Goal: Task Accomplishment & Management: Complete application form

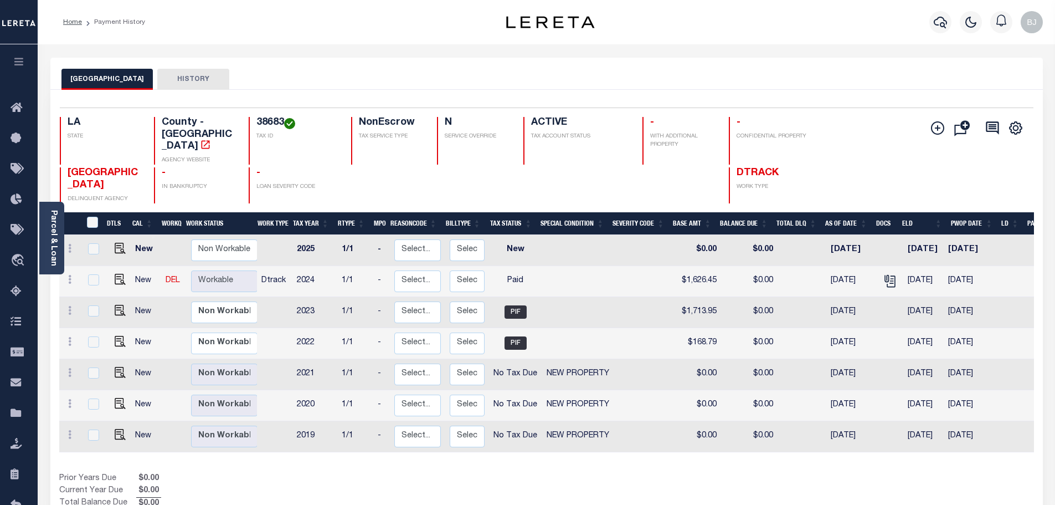
click at [925, 27] on div "Profile Sign out" at bounding box center [984, 22] width 126 height 39
click at [949, 20] on button "button" at bounding box center [941, 22] width 22 height 22
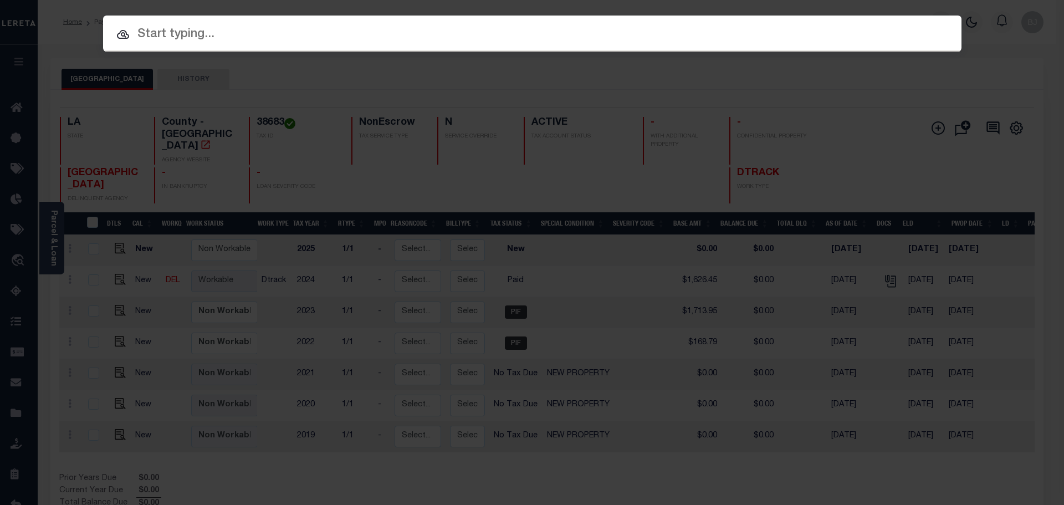
paste input "6618040018-00001"
type input "6618040018-00001"
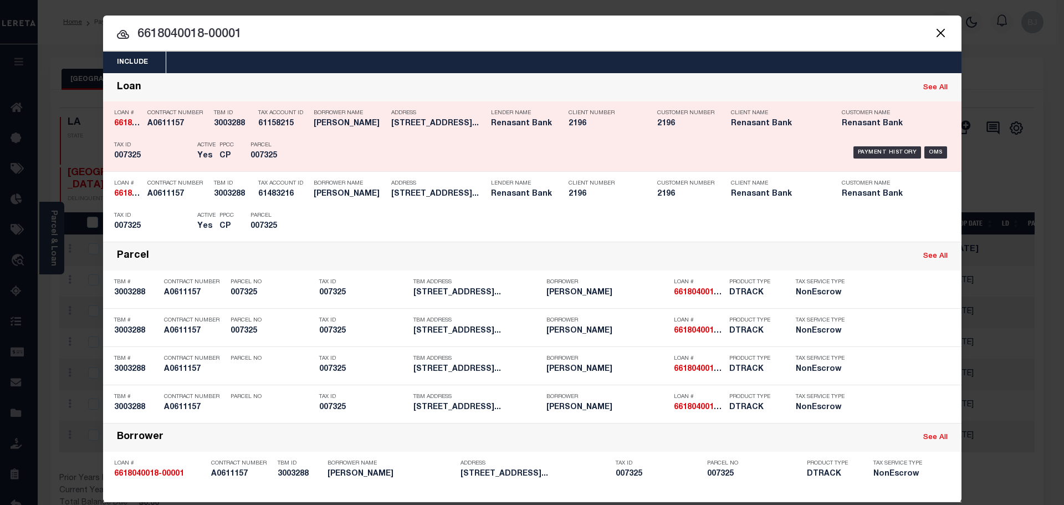
click at [440, 168] on div "Payment History OMS" at bounding box center [633, 152] width 633 height 32
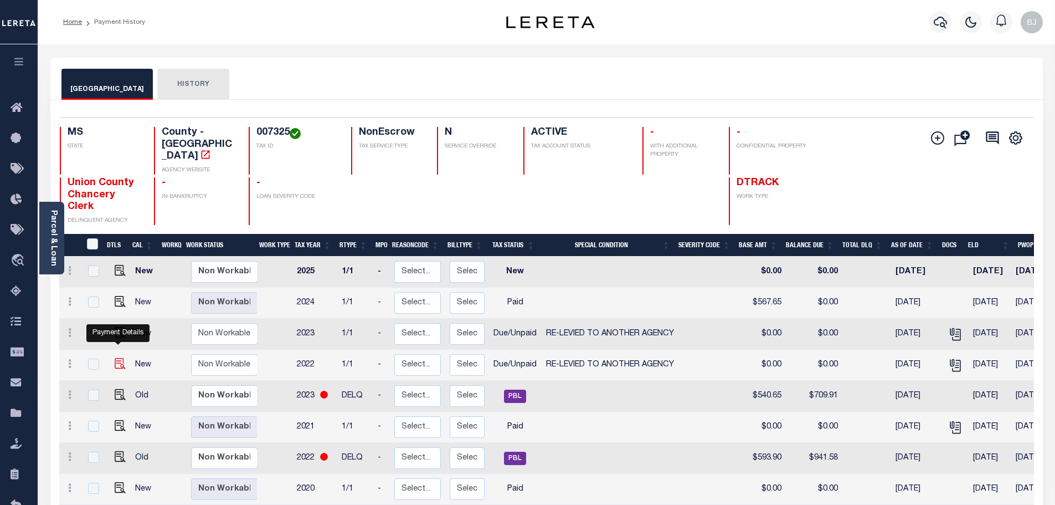
click at [116, 358] on img "" at bounding box center [120, 363] width 11 height 11
checkbox input "true"
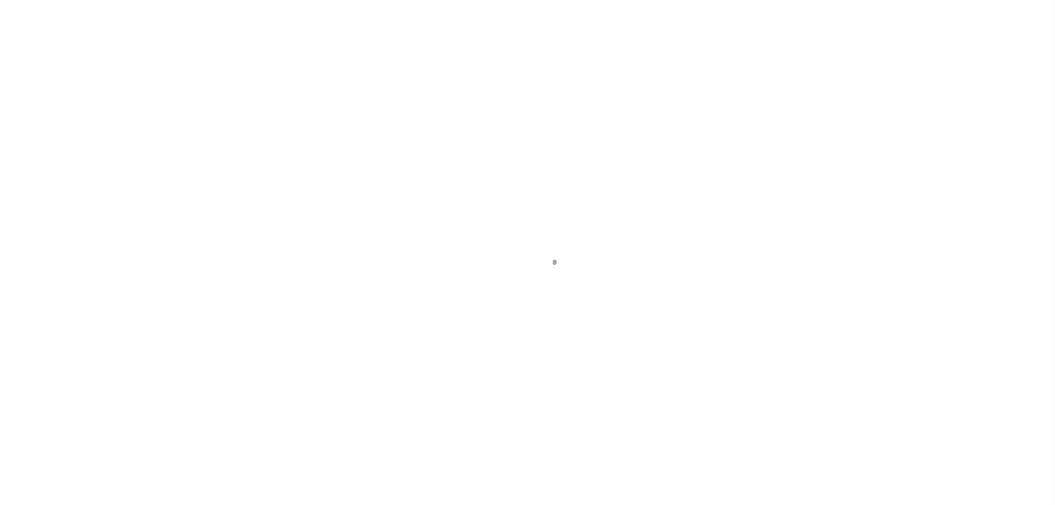
select select "DUE"
select select "31"
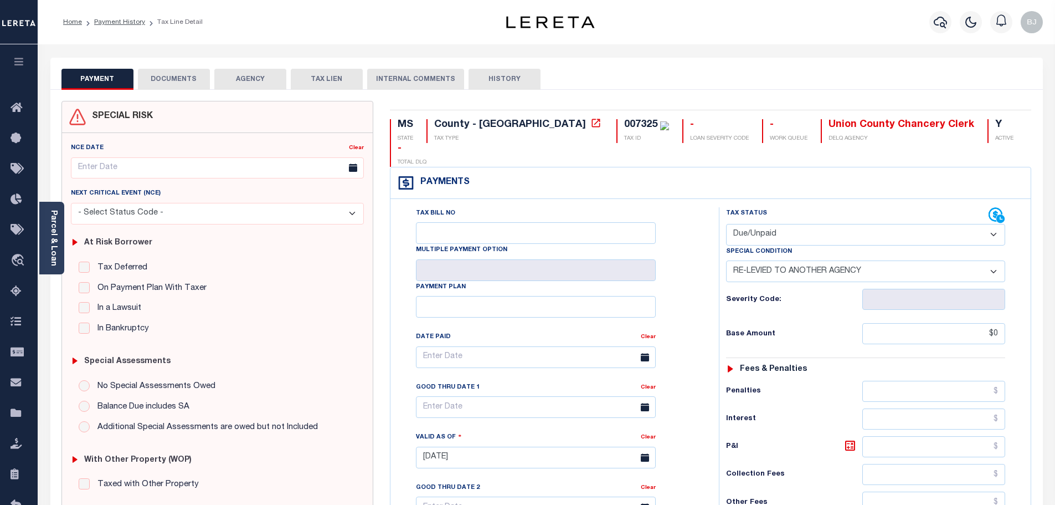
click at [801, 224] on select "- Select Status Code - Open Due/Unpaid Paid Incomplete No Tax Due Internal Refu…" at bounding box center [865, 235] width 279 height 22
select select "PYD"
click at [726, 224] on select "- Select Status Code - Open Due/Unpaid Paid Incomplete No Tax Due Internal Refu…" at bounding box center [865, 235] width 279 height 22
select select "0"
type input "[DATE]"
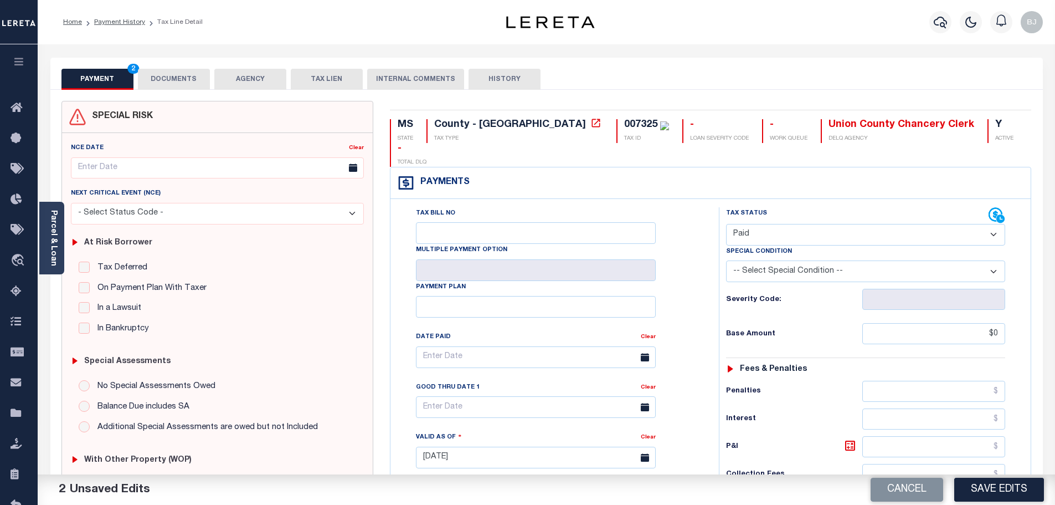
click at [802, 260] on select "-- Select Special Condition -- 3RD PARTY TAX LIEN AGENCY TAX LIEN (A.K.A Inside…" at bounding box center [865, 271] width 279 height 22
select select "31"
click at [726, 260] on select "-- Select Special Condition -- 3RD PARTY TAX LIEN AGENCY TAX LIEN (A.K.A Inside…" at bounding box center [865, 271] width 279 height 22
click at [1000, 491] on input "text" at bounding box center [933, 501] width 143 height 21
click at [1006, 484] on button "Save Edits" at bounding box center [999, 489] width 90 height 24
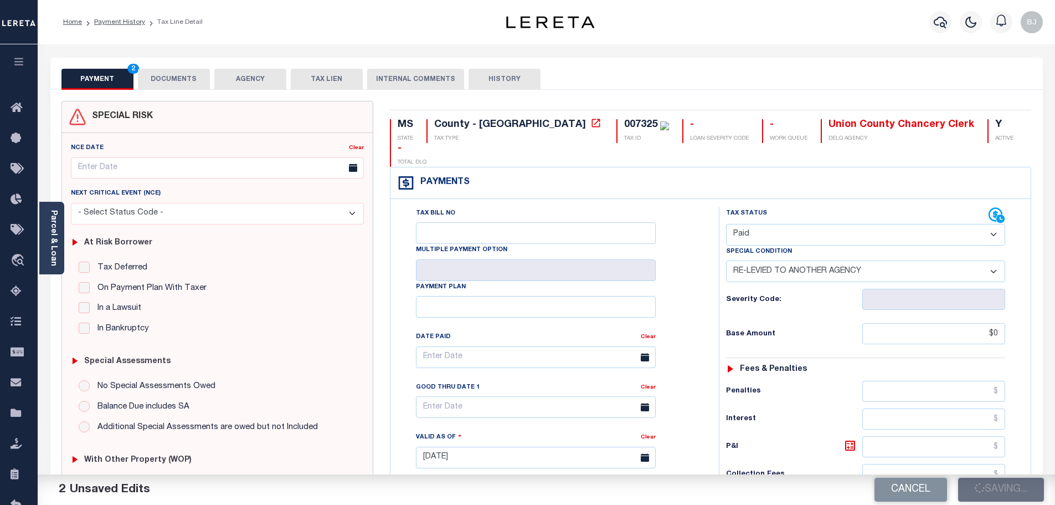
checkbox input "false"
type textarea "09/23/2025 - taxes are not redeemed, taxes are collected at Jackson County Chan…"
type input "0"
type input "$0"
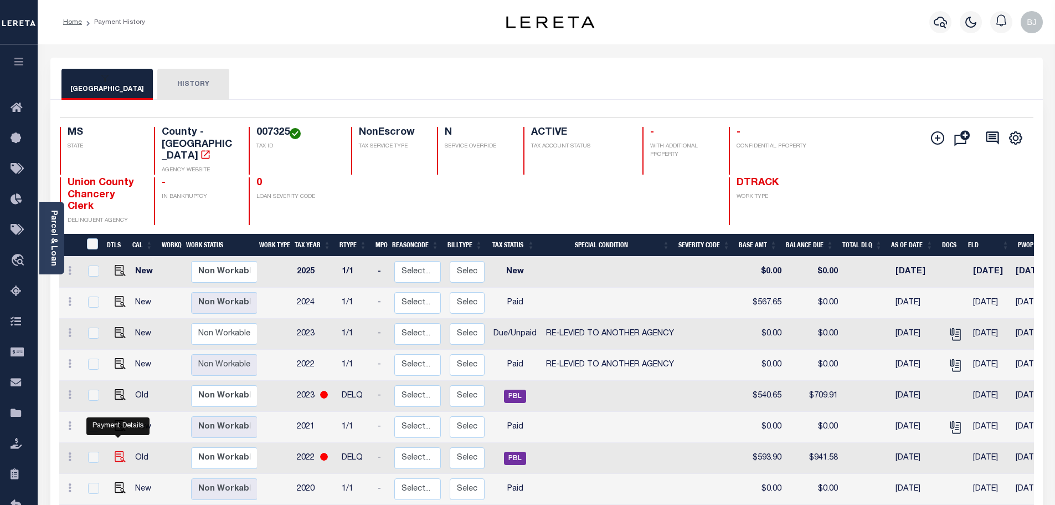
click at [120, 451] on img "" at bounding box center [120, 456] width 11 height 11
checkbox input "true"
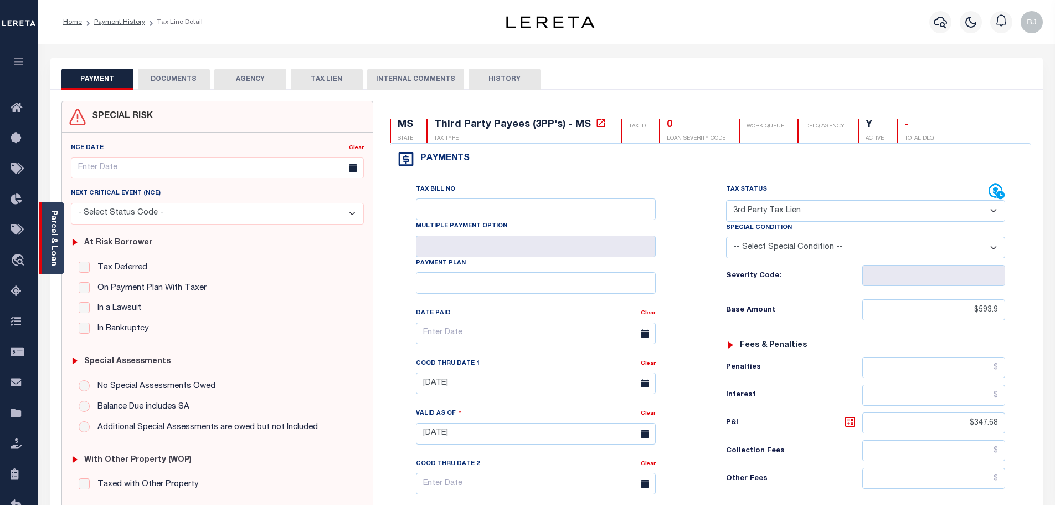
click at [59, 255] on div "Parcel & Loan" at bounding box center [51, 238] width 25 height 73
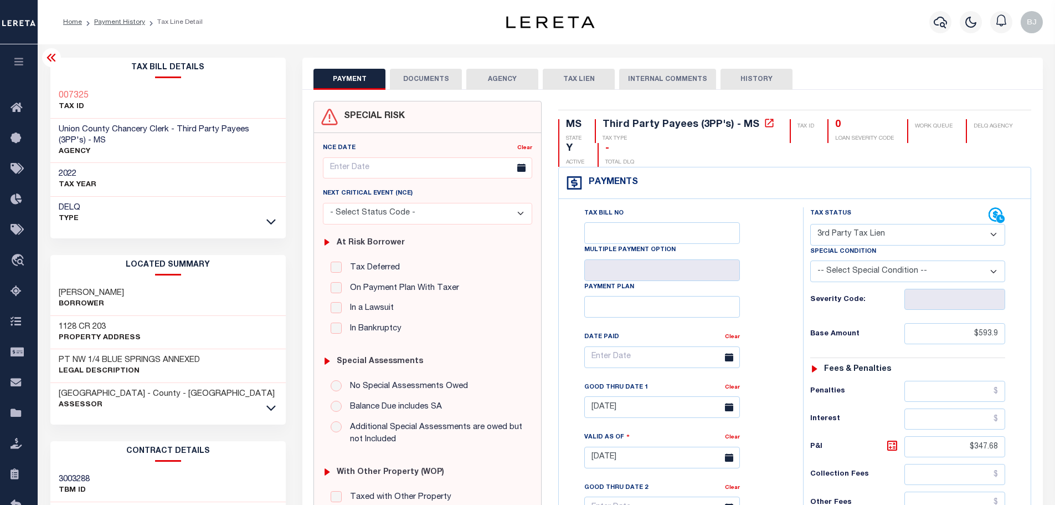
click at [48, 62] on icon at bounding box center [51, 57] width 13 height 13
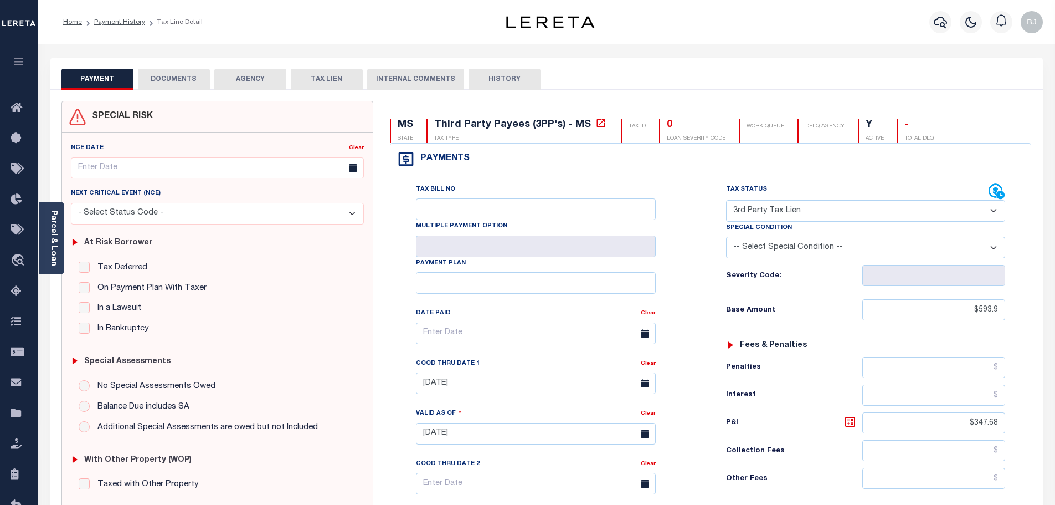
drag, startPoint x: 852, startPoint y: 211, endPoint x: 861, endPoint y: 208, distance: 9.3
click at [852, 211] on select "- Select Status Code - Open Due/Unpaid Paid Incomplete No Tax Due Internal Refu…" at bounding box center [865, 211] width 279 height 22
select select "PYD"
click at [726, 200] on select "- Select Status Code - Open Due/Unpaid Paid Incomplete No Tax Due Internal Refu…" at bounding box center [865, 211] width 279 height 22
type input "10/08/2025"
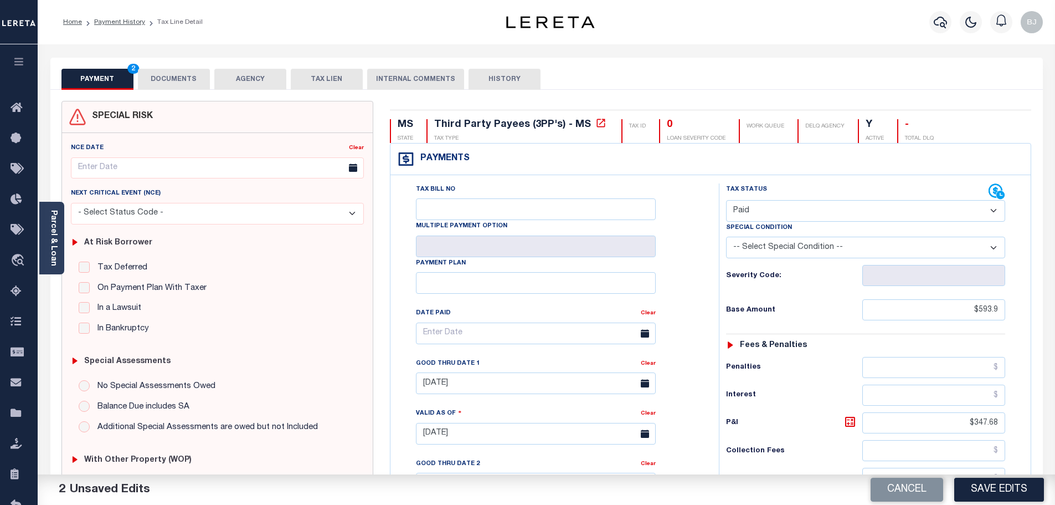
select select "28"
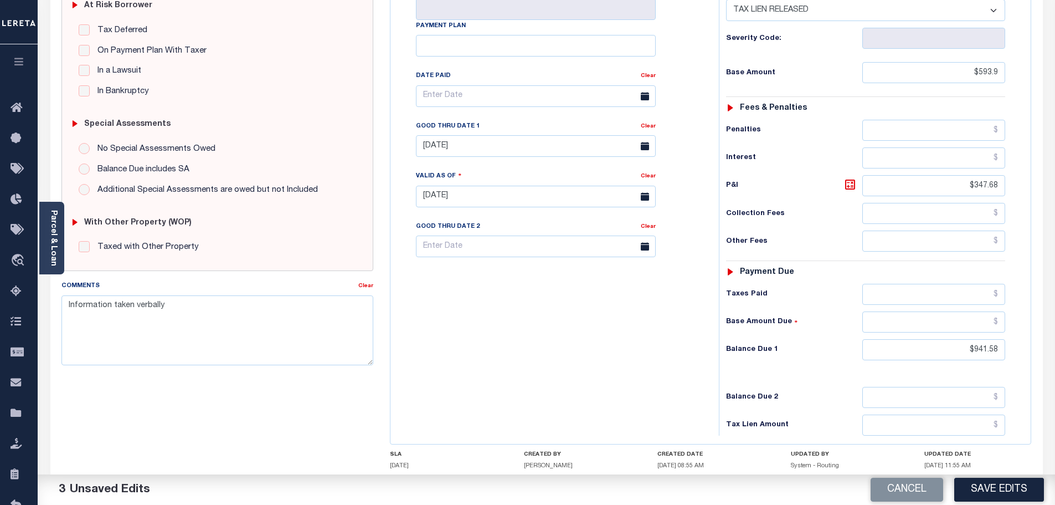
scroll to position [310, 0]
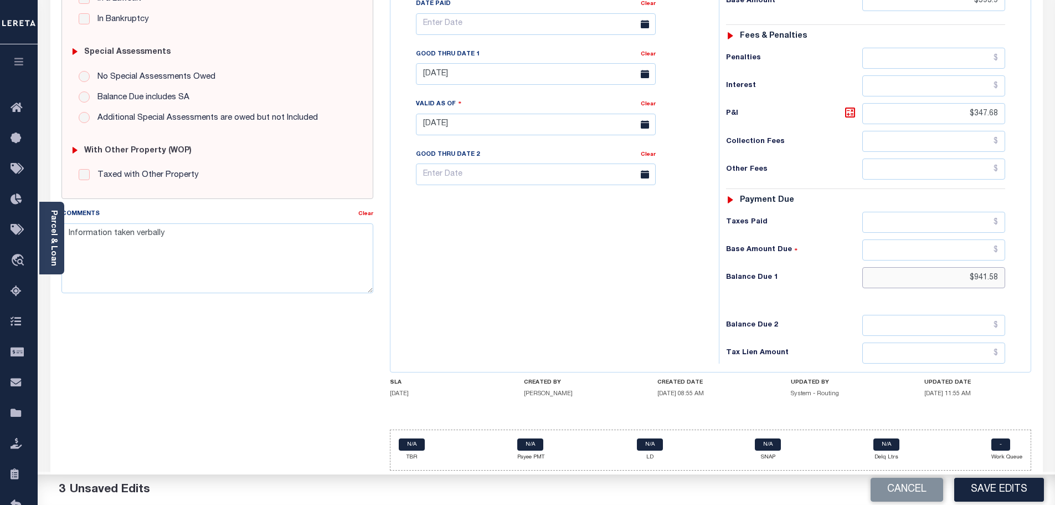
drag, startPoint x: 1000, startPoint y: 285, endPoint x: 1047, endPoint y: 283, distance: 47.1
click at [1044, 284] on div "PAYMENT 3 DOCUMENTS AGENCY DELINQUENT PAYEE" at bounding box center [546, 127] width 1009 height 756
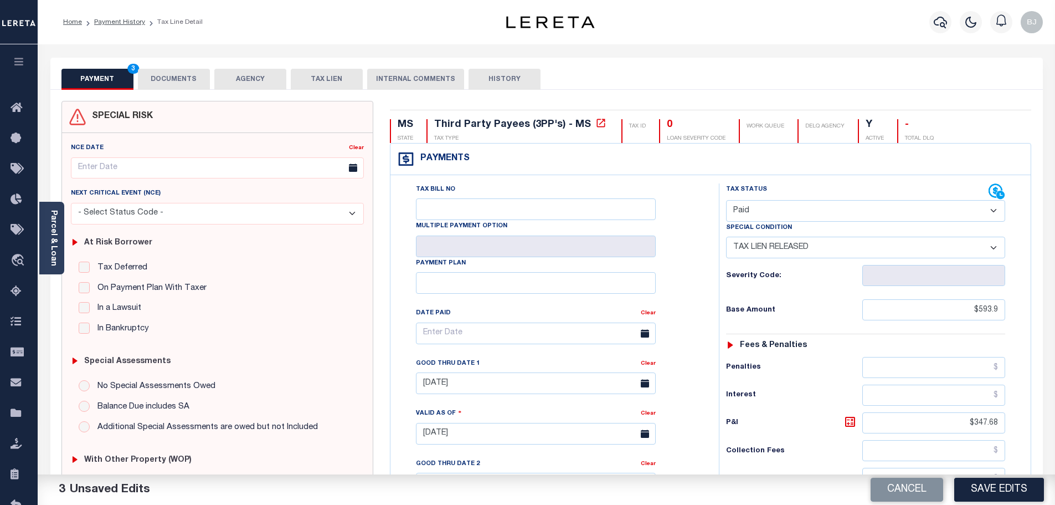
type input "$0.00"
click at [172, 85] on button "DOCUMENTS" at bounding box center [174, 79] width 72 height 21
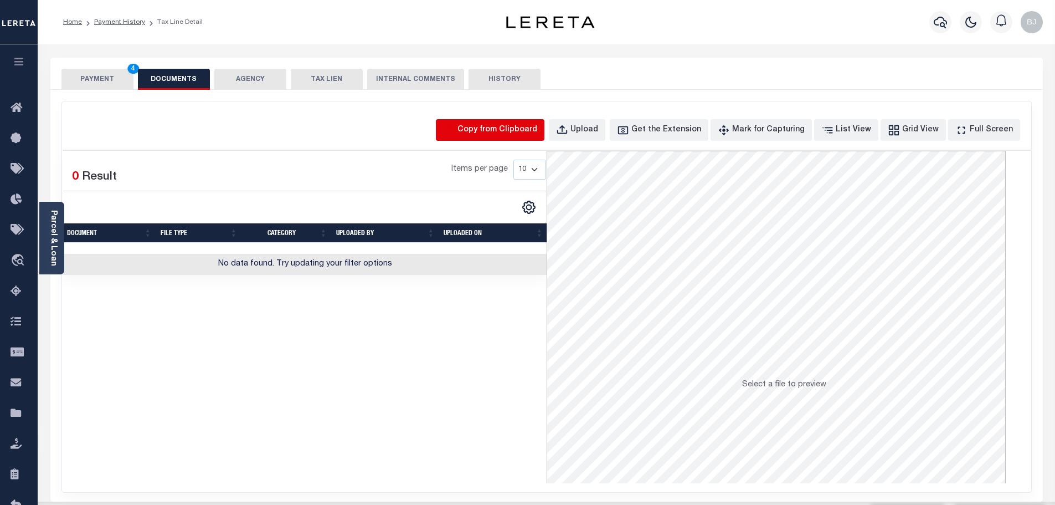
click at [455, 133] on icon "button" at bounding box center [449, 130] width 12 height 12
select select "POP"
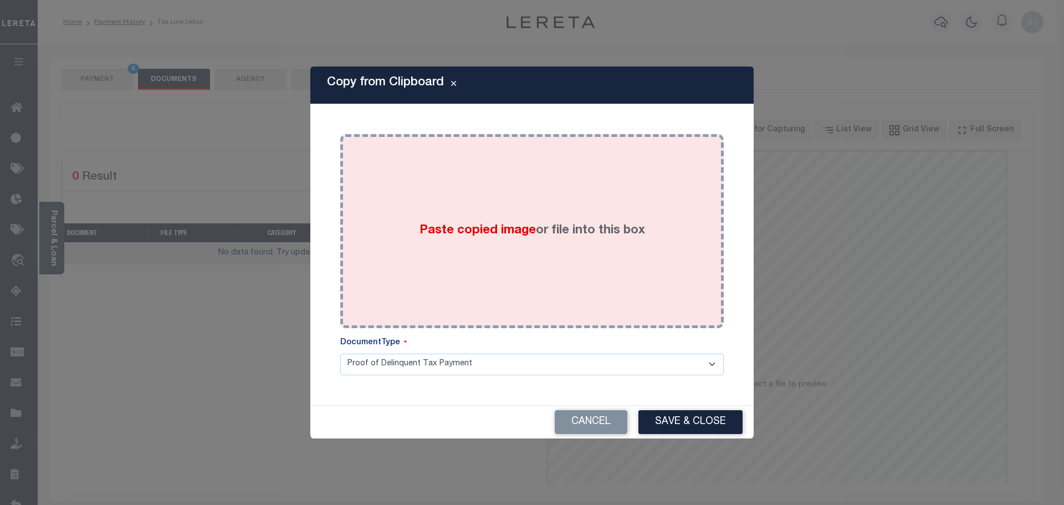
drag, startPoint x: 569, startPoint y: 253, endPoint x: 572, endPoint y: 283, distance: 30.6
click at [571, 261] on div "Paste copied image or file into this box" at bounding box center [531, 230] width 367 height 177
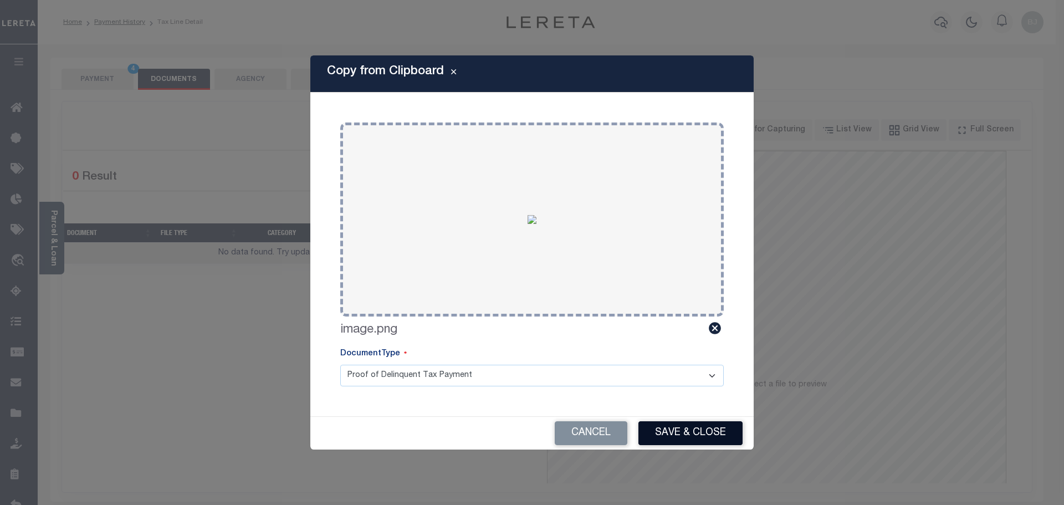
click at [728, 445] on div "Cancel Save & Close" at bounding box center [531, 433] width 443 height 33
click at [721, 439] on button "Save & Close" at bounding box center [690, 433] width 104 height 24
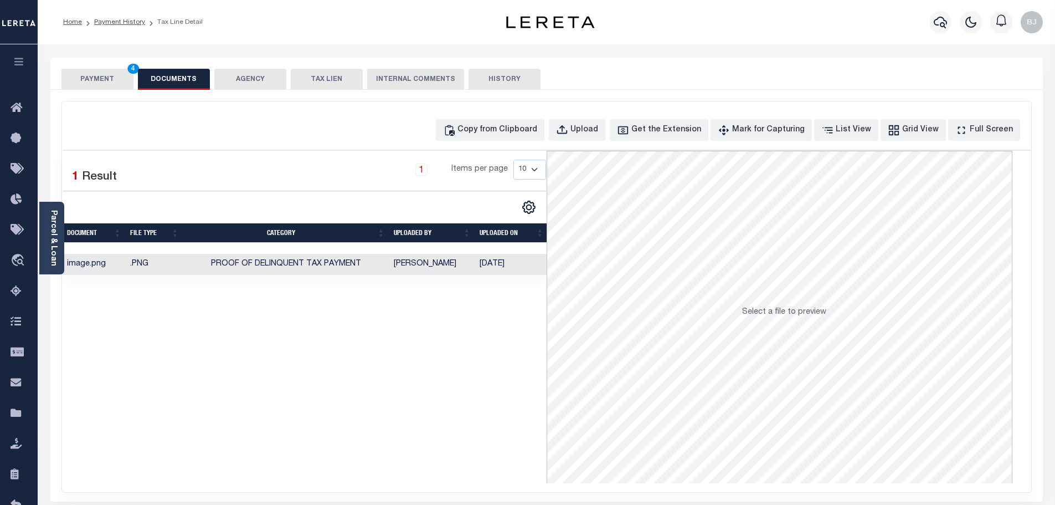
drag, startPoint x: 105, startPoint y: 76, endPoint x: 97, endPoint y: 82, distance: 10.0
click at [105, 75] on button "PAYMENT 4" at bounding box center [97, 79] width 72 height 21
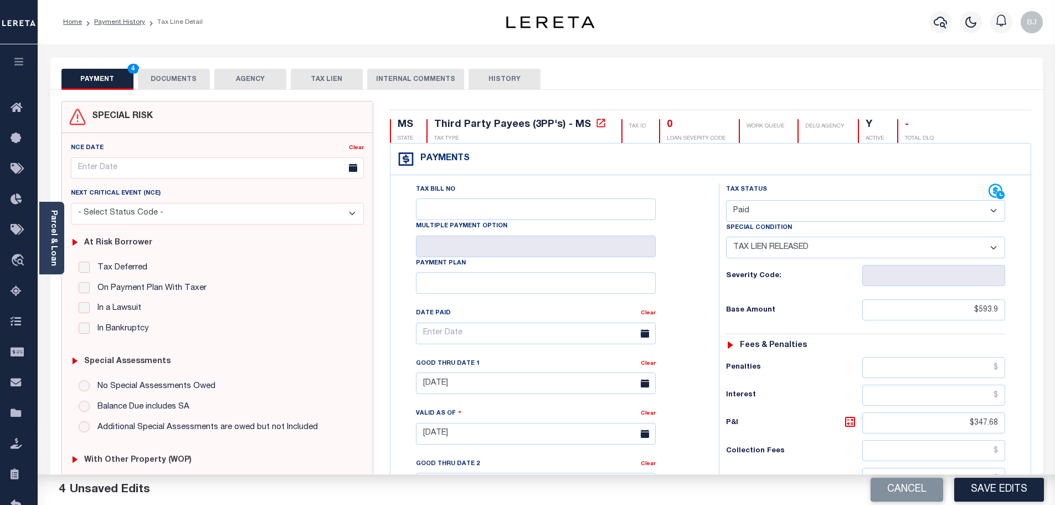
click at [980, 488] on button "Save Edits" at bounding box center [999, 489] width 90 height 24
checkbox input "false"
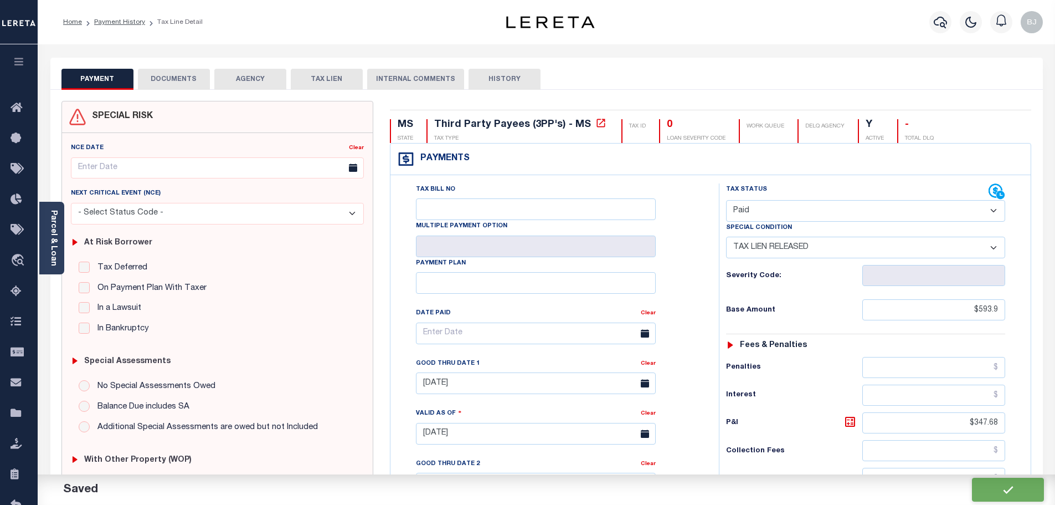
type input "$593.9"
type input "$347.68"
type input "$0"
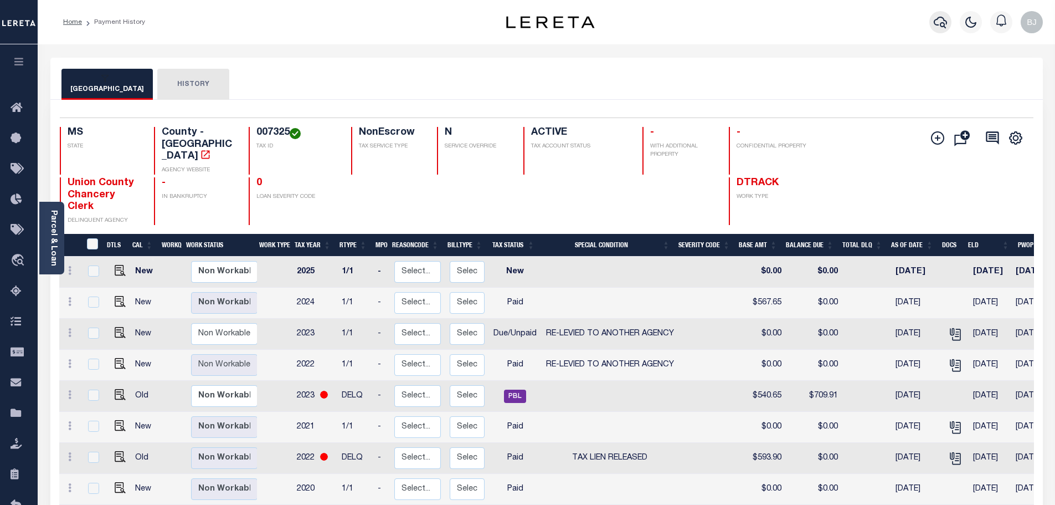
click at [931, 22] on button "button" at bounding box center [941, 22] width 22 height 22
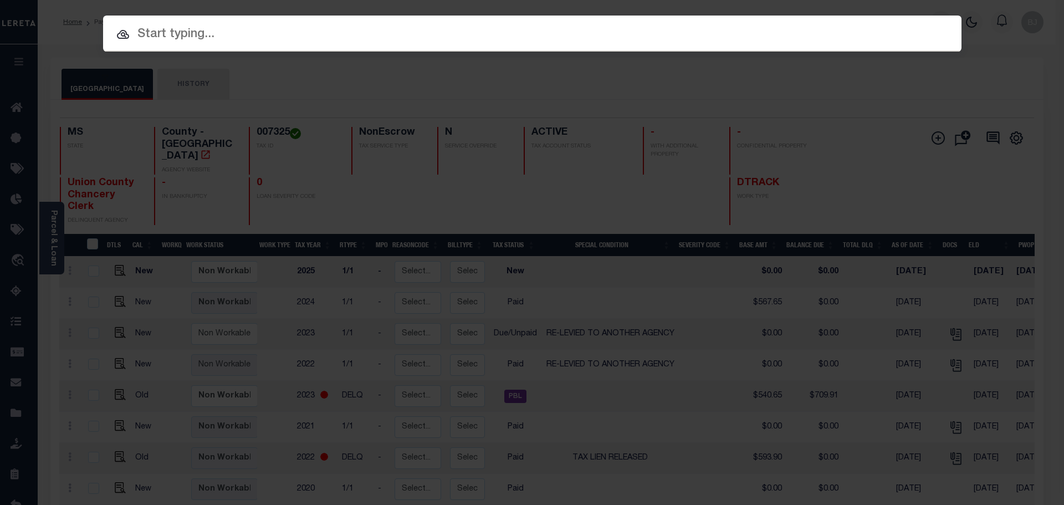
paste input "91019-18987"
type input "91019-18987"
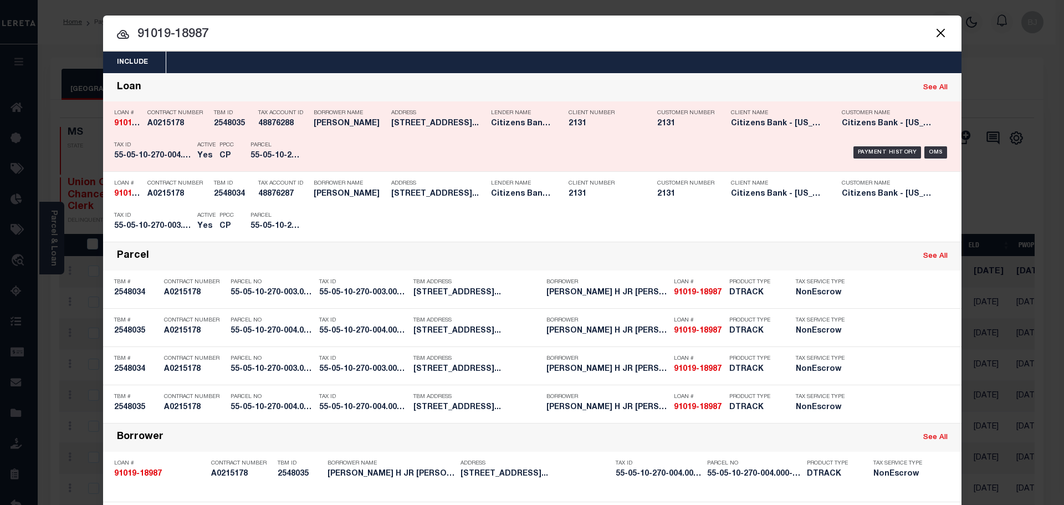
click at [437, 151] on div "Payment History OMS" at bounding box center [633, 152] width 633 height 32
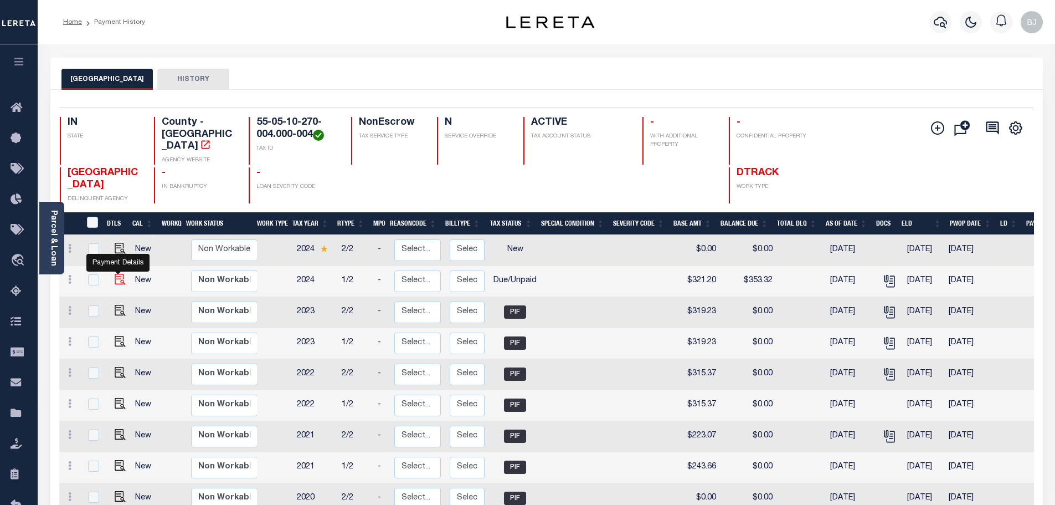
click at [115, 274] on img "" at bounding box center [120, 279] width 11 height 11
checkbox input "true"
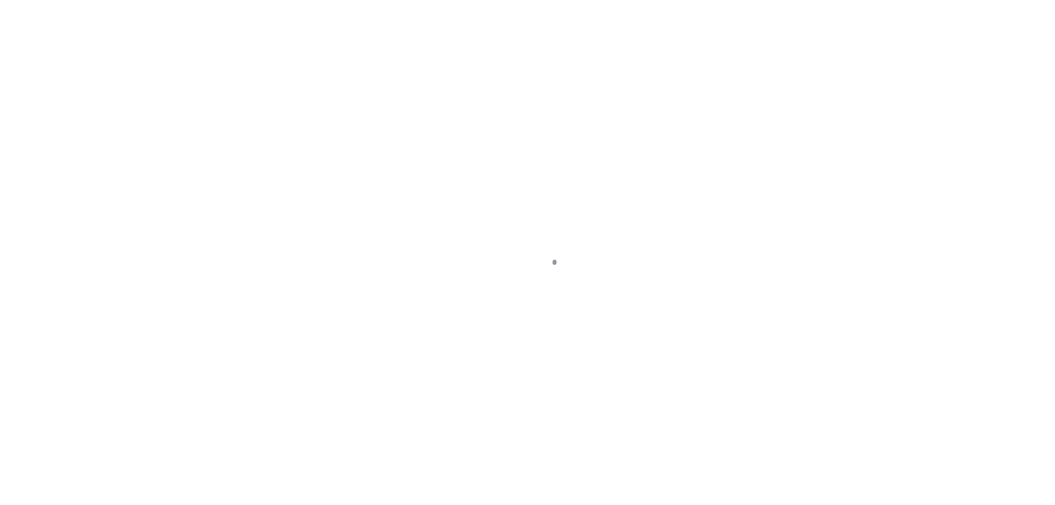
select select "DUE"
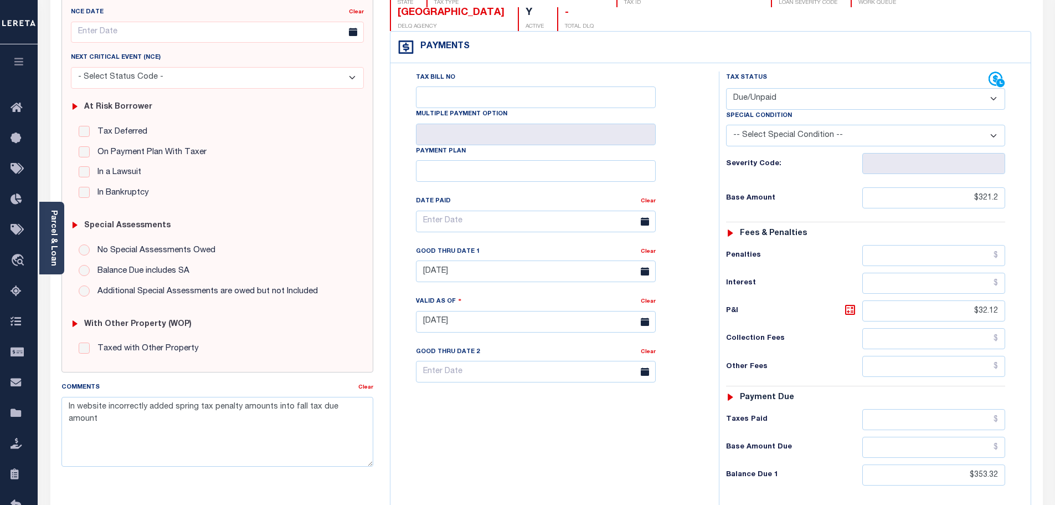
scroll to position [222, 0]
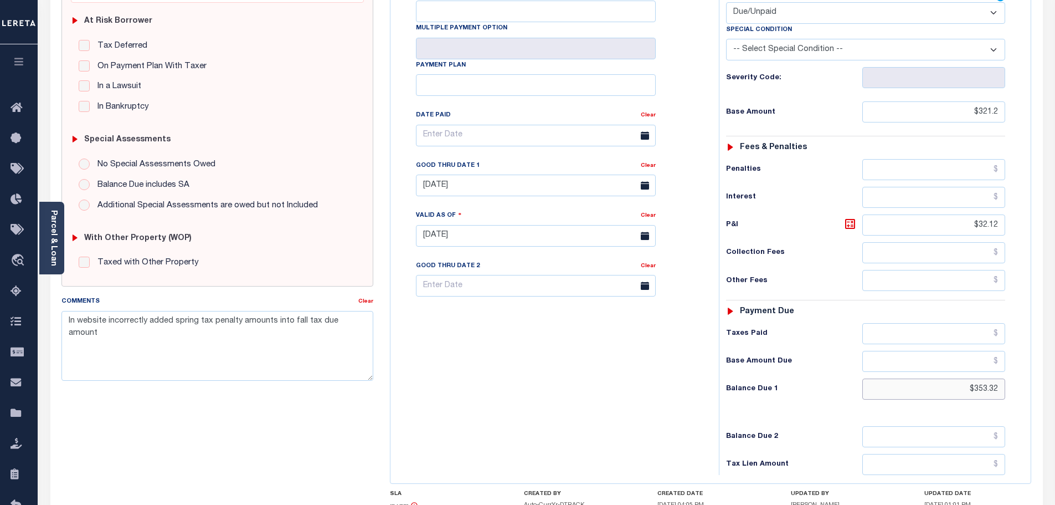
drag, startPoint x: 961, startPoint y: 366, endPoint x: 1057, endPoint y: 344, distance: 98.2
click at [1052, 345] on div "Parcel & Loan Tax Bill Details 55-05-10-270-004.000-004 TAX ID AGENCY 2024 TAX …" at bounding box center [547, 220] width 1018 height 795
type input "$0"
type input "10/08/2025"
type input "$0.00"
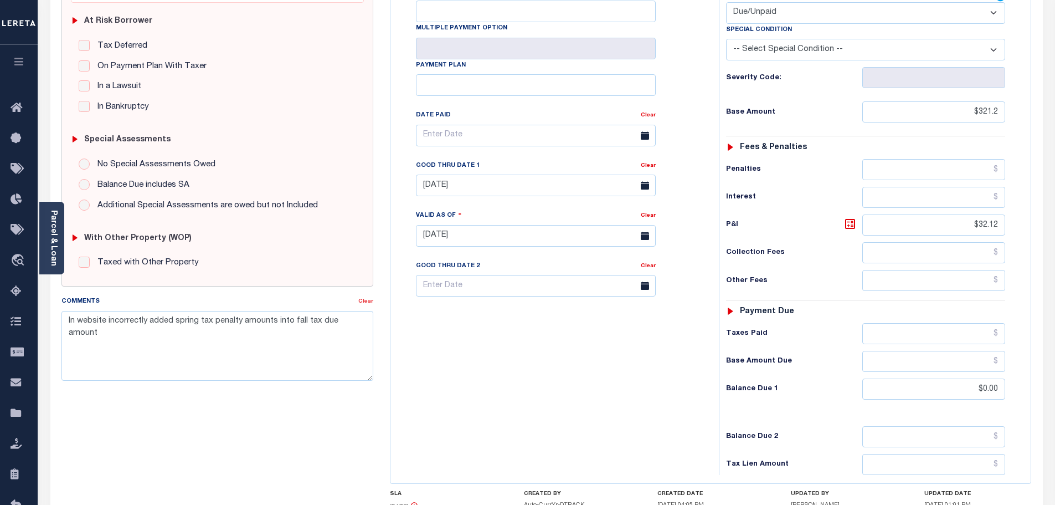
click at [372, 303] on link "Clear" at bounding box center [365, 302] width 15 height 6
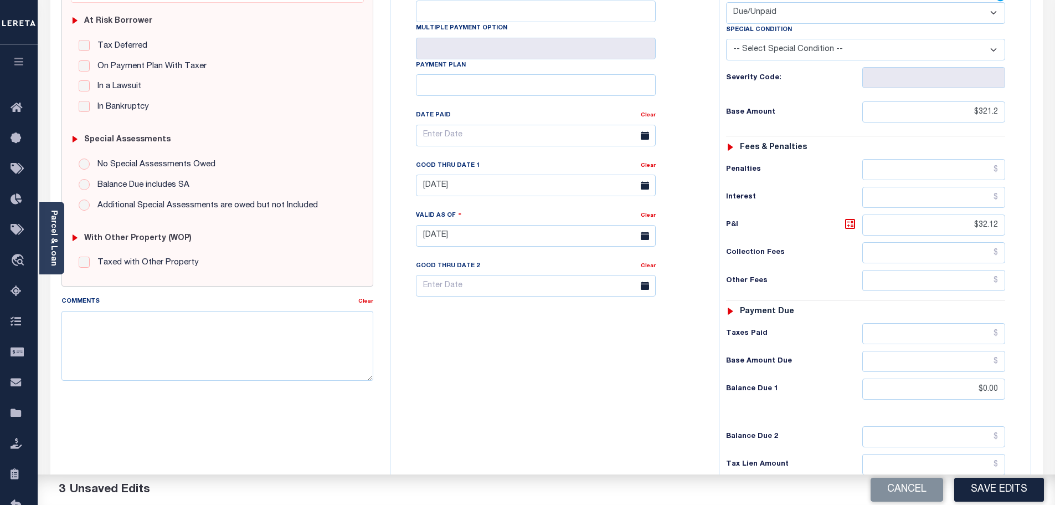
scroll to position [0, 0]
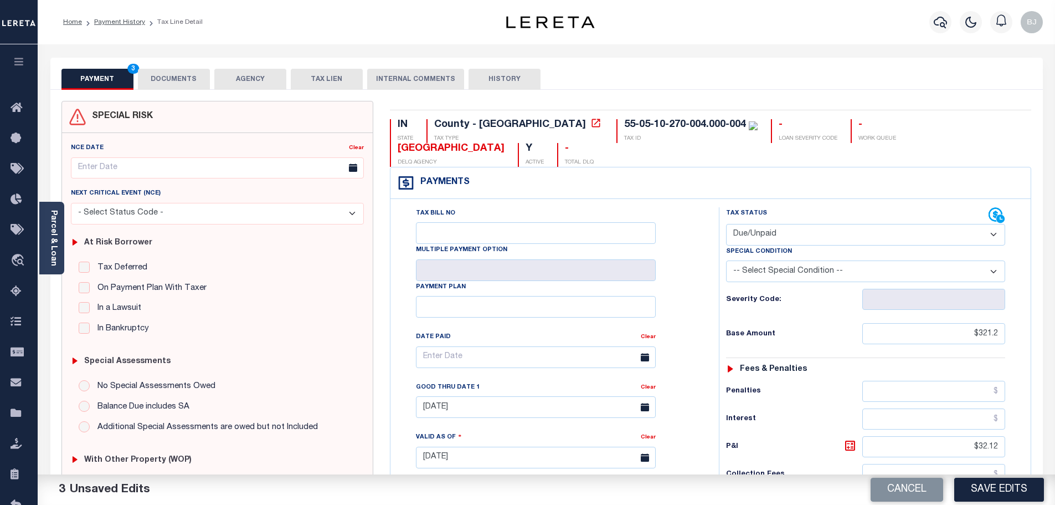
click at [176, 81] on button "DOCUMENTS" at bounding box center [174, 79] width 72 height 21
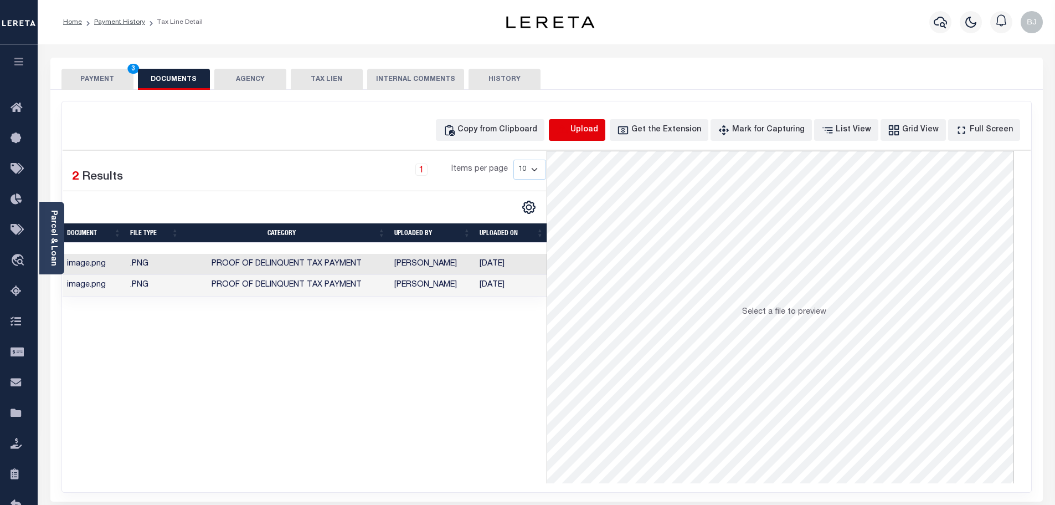
click at [568, 133] on icon "button" at bounding box center [562, 130] width 12 height 12
select select "POP"
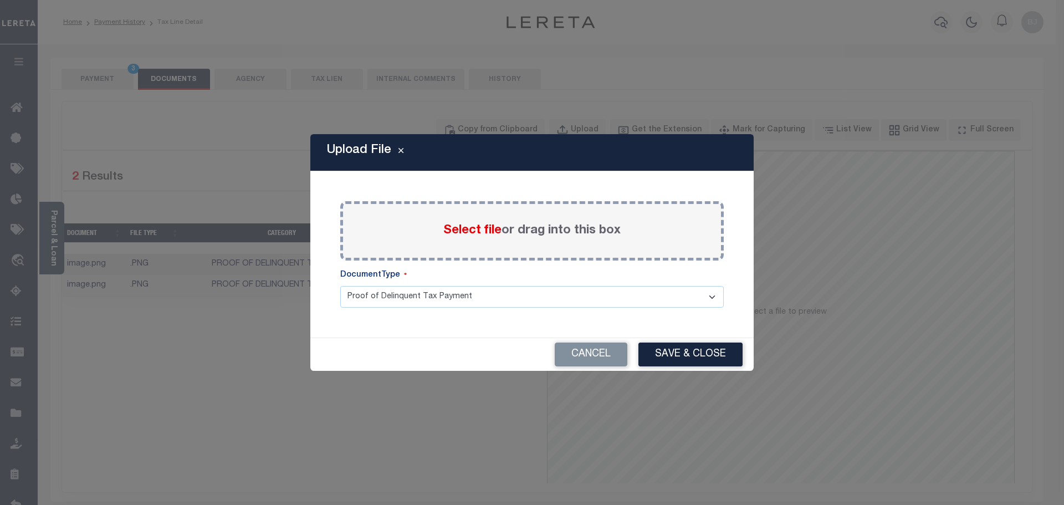
click at [463, 231] on span "Select file" at bounding box center [472, 230] width 58 height 12
click at [0, 0] on input "Select file or drag into this box" at bounding box center [0, 0] width 0 height 0
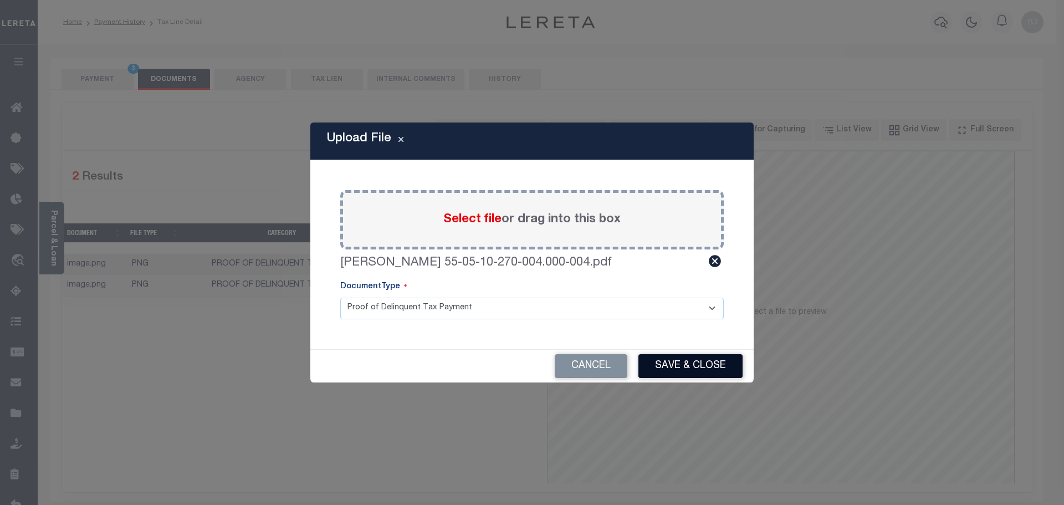
click at [728, 365] on button "Save & Close" at bounding box center [690, 366] width 104 height 24
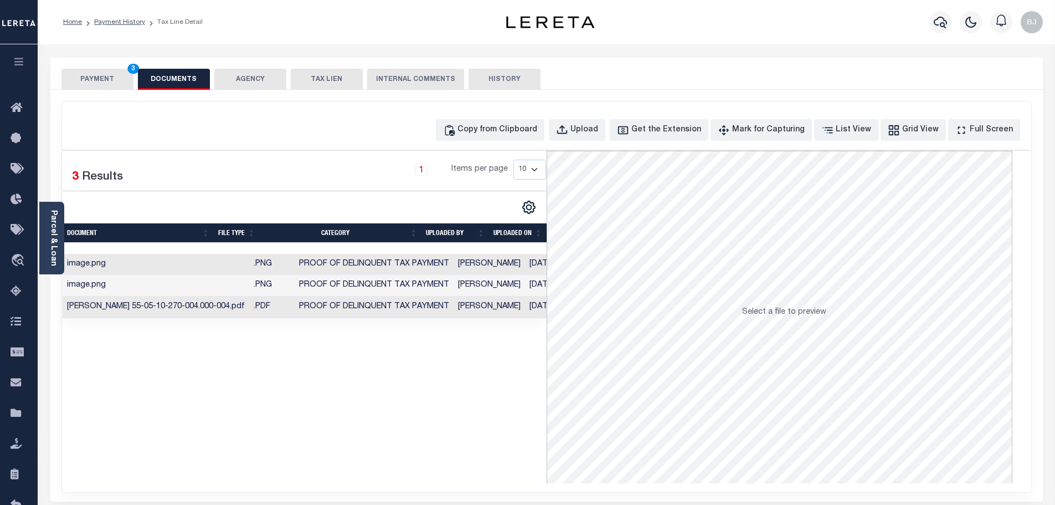
click at [121, 76] on button "PAYMENT 3" at bounding box center [97, 79] width 72 height 21
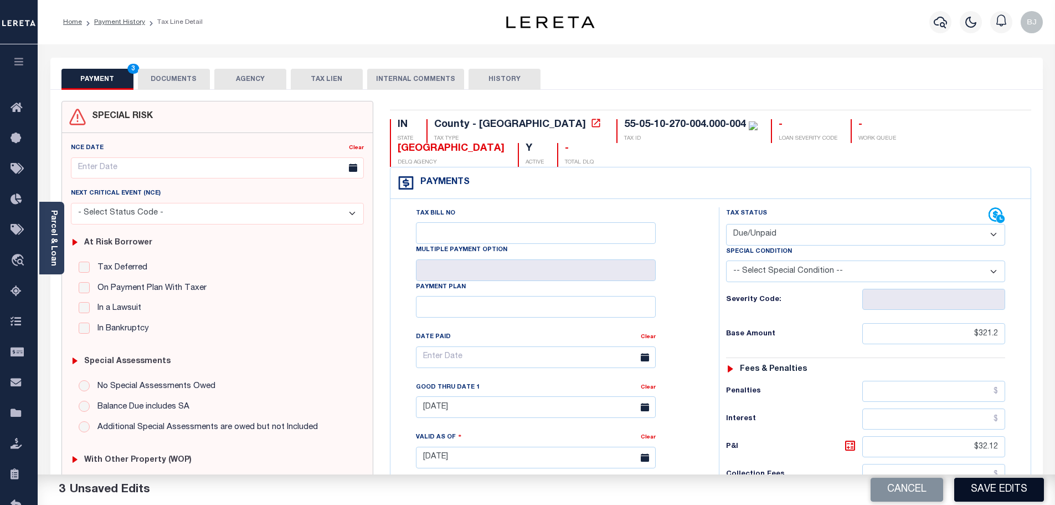
click at [955, 484] on button "Save Edits" at bounding box center [999, 489] width 90 height 24
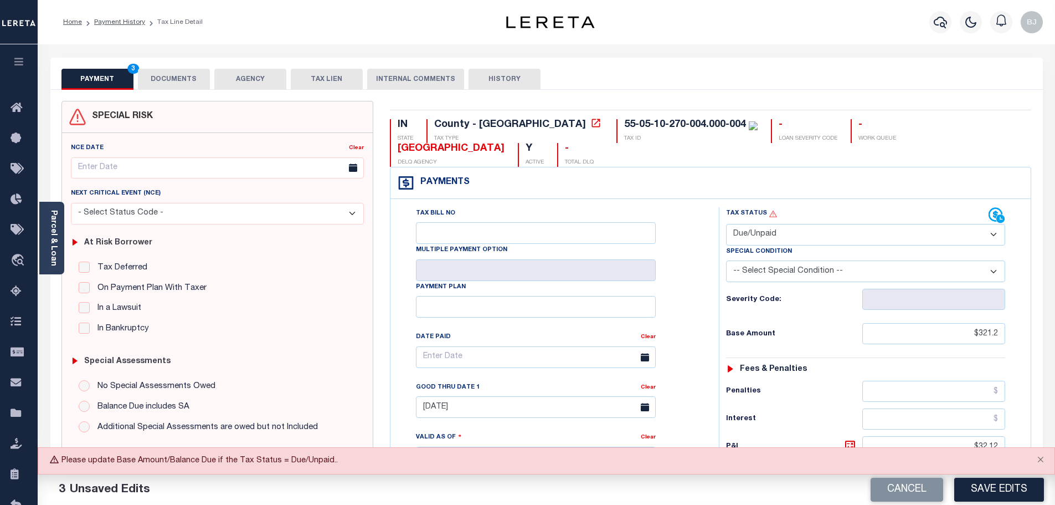
click at [860, 224] on select "- Select Status Code - Open Due/Unpaid Paid Incomplete No Tax Due Internal Refu…" at bounding box center [865, 235] width 279 height 22
select select "PYD"
click at [726, 224] on select "- Select Status Code - Open Due/Unpaid Paid Incomplete No Tax Due Internal Refu…" at bounding box center [865, 235] width 279 height 22
click at [998, 480] on button "Save Edits" at bounding box center [999, 489] width 90 height 24
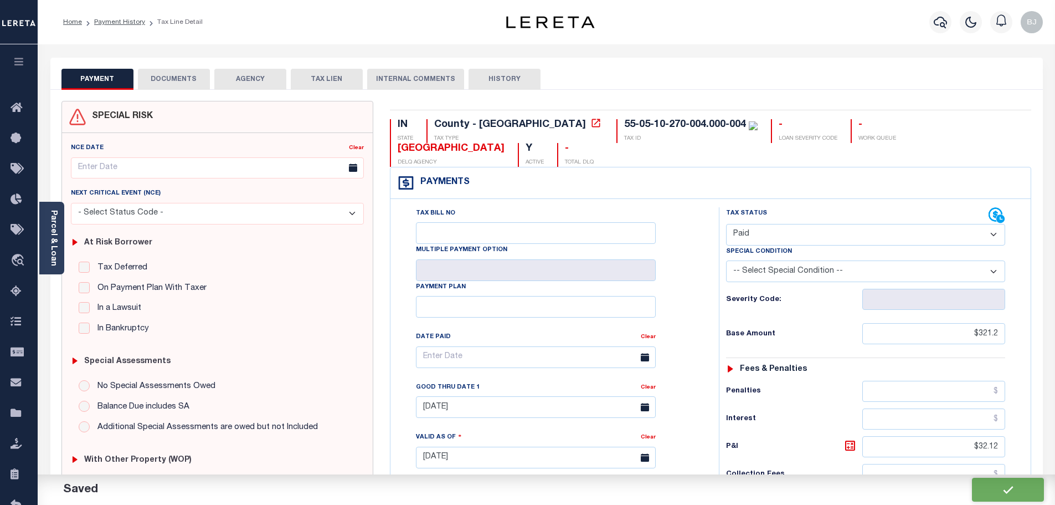
checkbox input "false"
type input "$321.2"
type input "$32.12"
type input "$0"
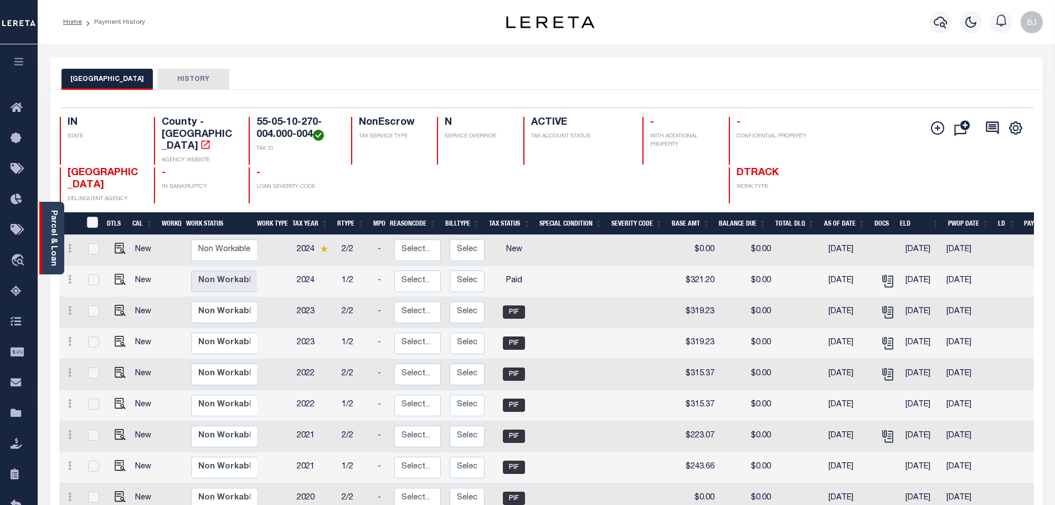
click at [56, 217] on link "Parcel & Loan" at bounding box center [53, 238] width 8 height 56
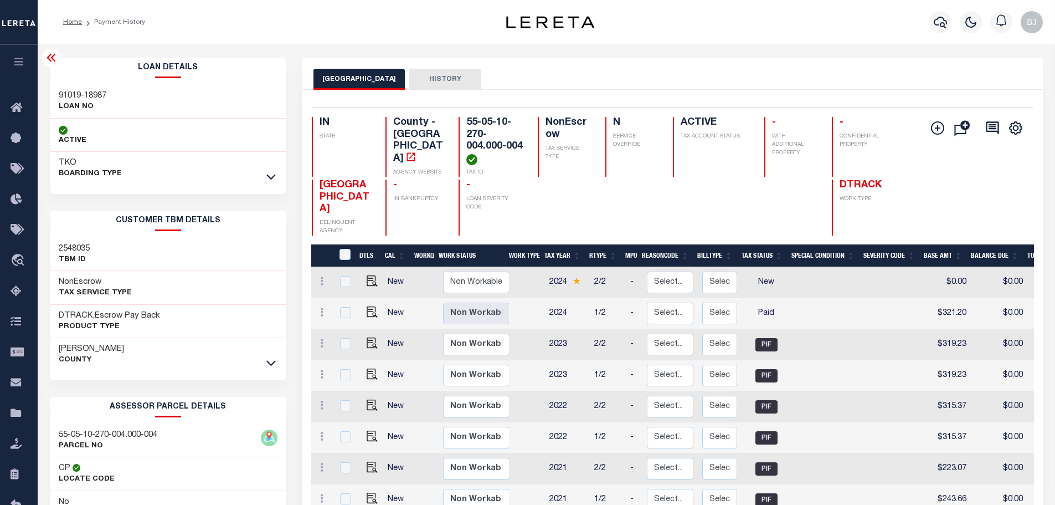
click at [106, 92] on h3 "91019-18987" at bounding box center [83, 95] width 48 height 11
copy div "91019-18987"
click at [941, 19] on icon "button" at bounding box center [940, 22] width 13 height 13
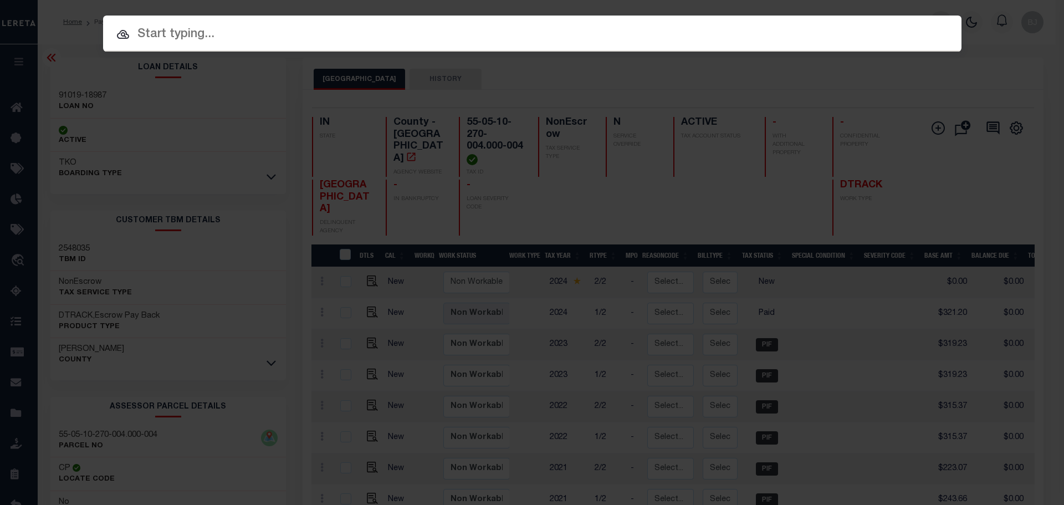
paste input "91019-18987"
type input "91019-18987"
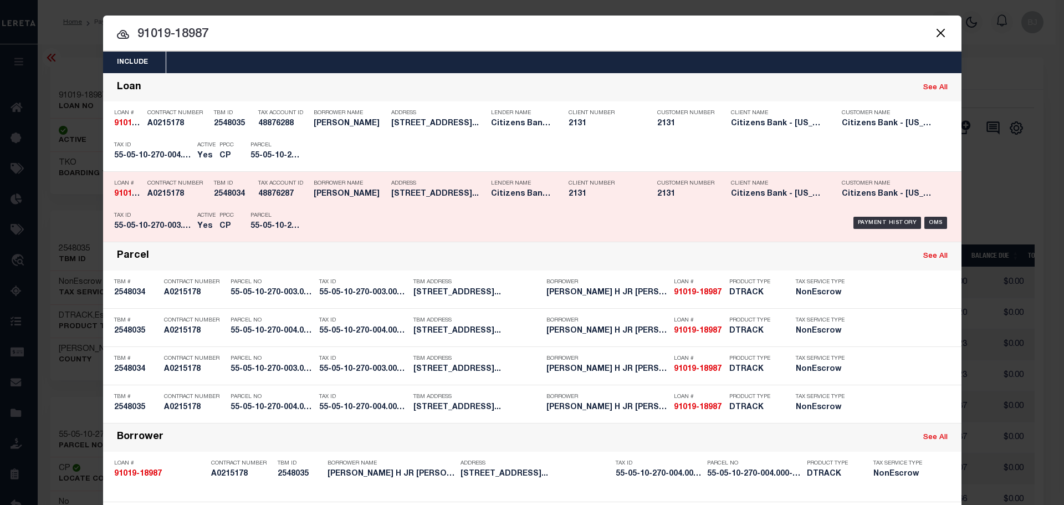
drag, startPoint x: 260, startPoint y: 209, endPoint x: 248, endPoint y: 207, distance: 12.0
click at [260, 209] on div "Parcel 55-05-10-270-003.000-004" at bounding box center [275, 223] width 50 height 32
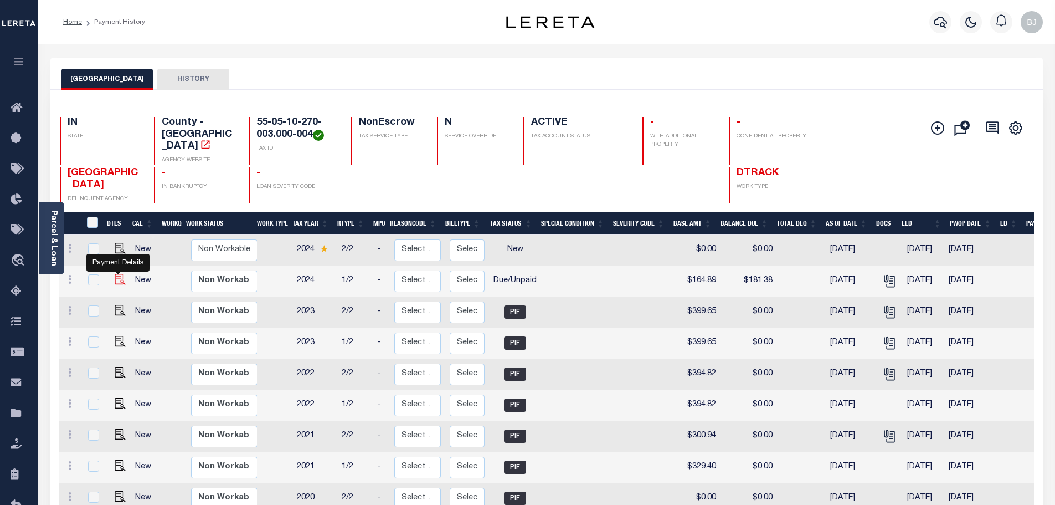
click at [115, 274] on img "" at bounding box center [120, 279] width 11 height 11
checkbox input "true"
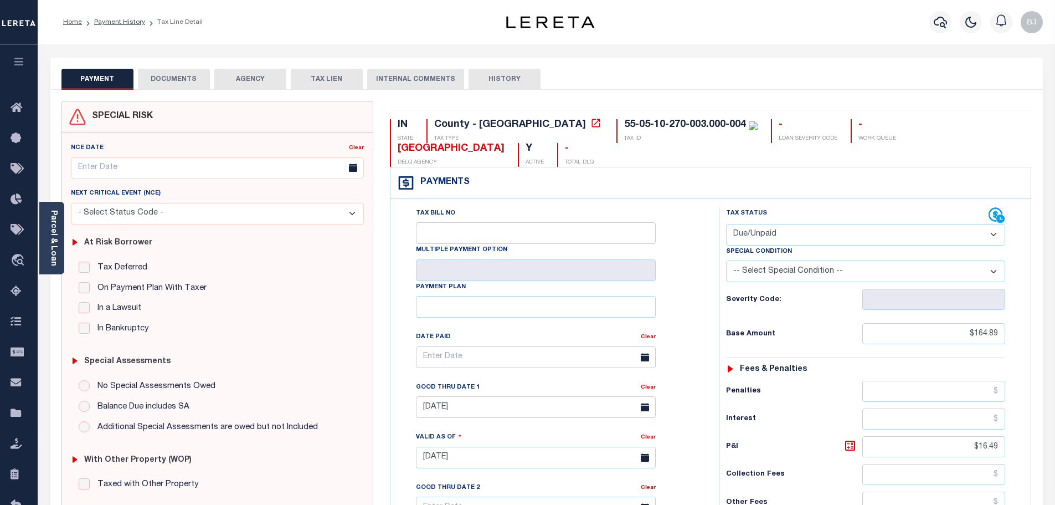
drag, startPoint x: 805, startPoint y: 212, endPoint x: 802, endPoint y: 220, distance: 8.2
click at [805, 224] on select "- Select Status Code - Open Due/Unpaid Paid Incomplete No Tax Due Internal Refu…" at bounding box center [865, 235] width 279 height 22
select select "PYD"
click at [726, 224] on select "- Select Status Code - Open Due/Unpaid Paid Incomplete No Tax Due Internal Refu…" at bounding box center [865, 235] width 279 height 22
type input "[DATE]"
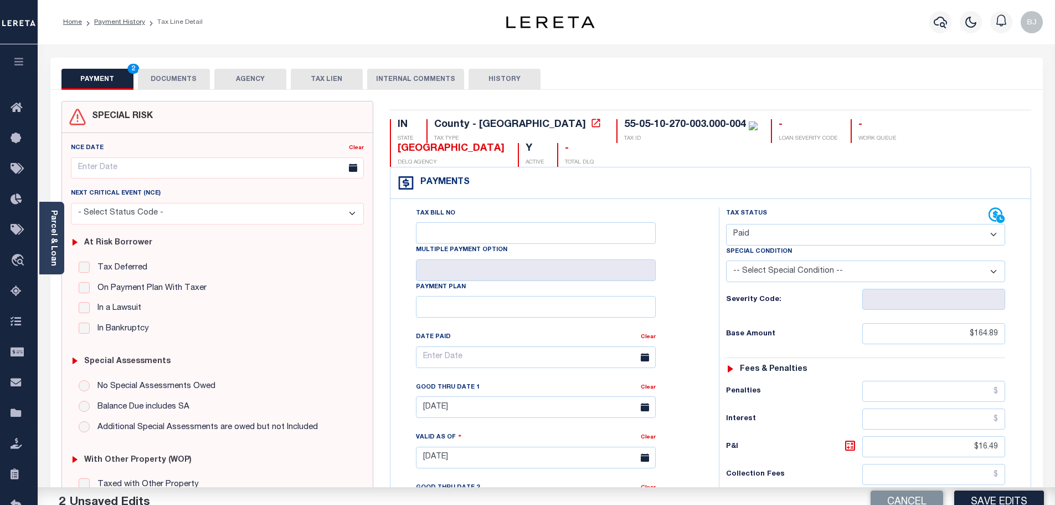
scroll to position [312, 0]
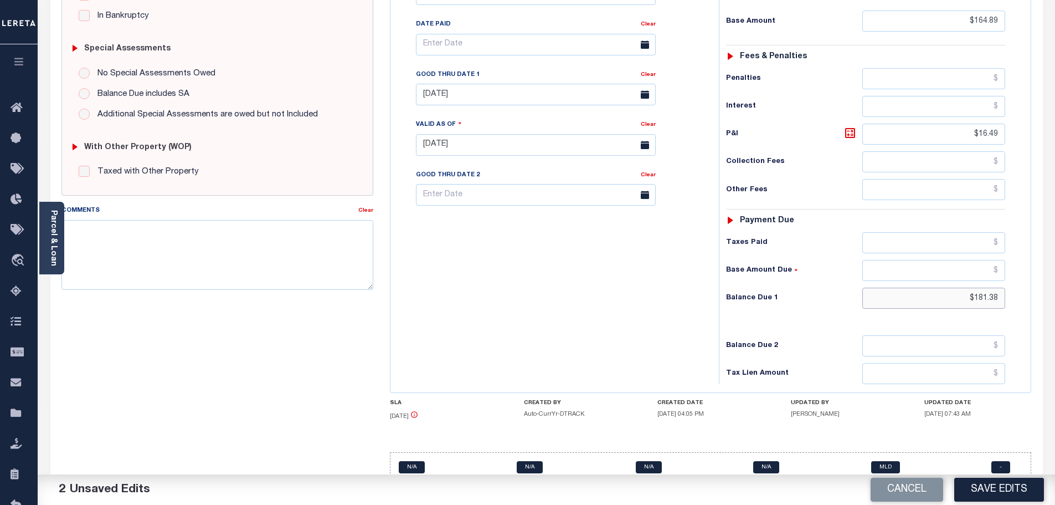
drag, startPoint x: 948, startPoint y: 275, endPoint x: 1151, endPoint y: 276, distance: 202.7
click at [1055, 276] on html "Home Payment History Tax Line Detail" at bounding box center [527, 108] width 1055 height 840
type input "$0"
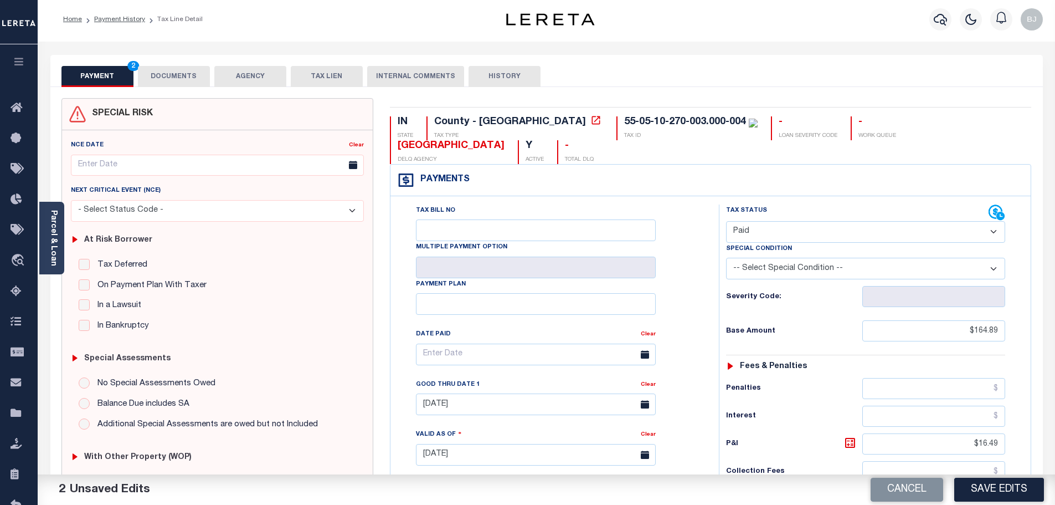
scroll to position [0, 0]
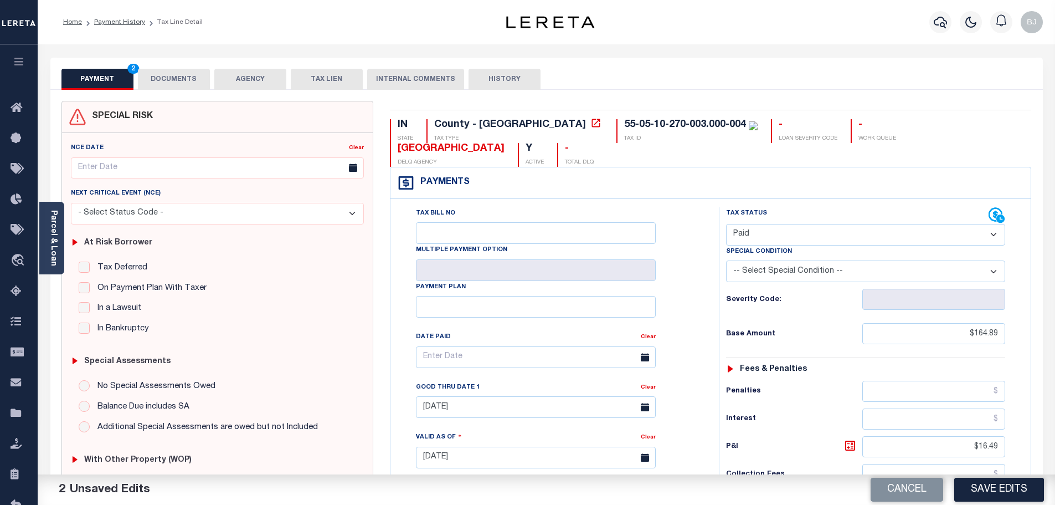
click at [182, 79] on button "DOCUMENTS" at bounding box center [174, 79] width 72 height 21
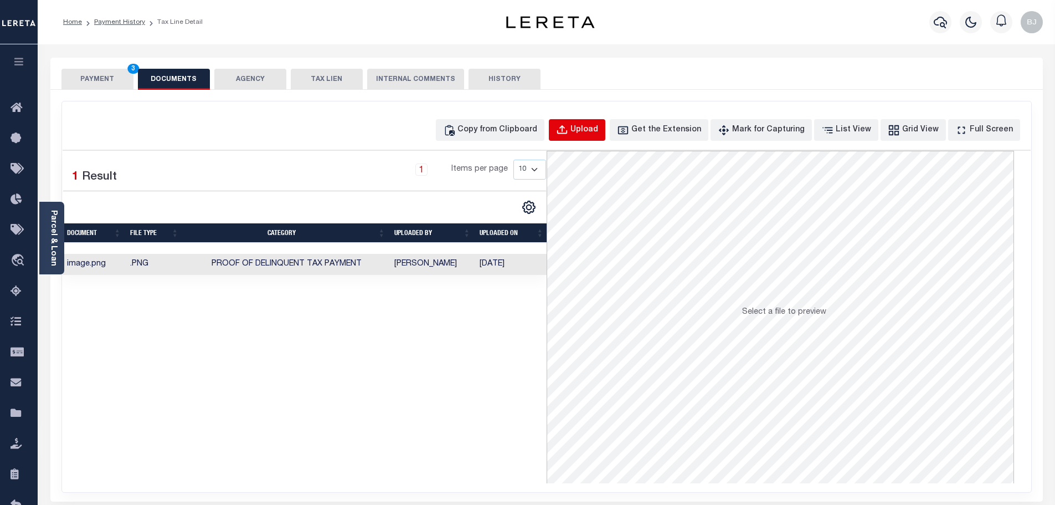
click at [597, 135] on div "Upload" at bounding box center [585, 130] width 28 height 12
select select "POP"
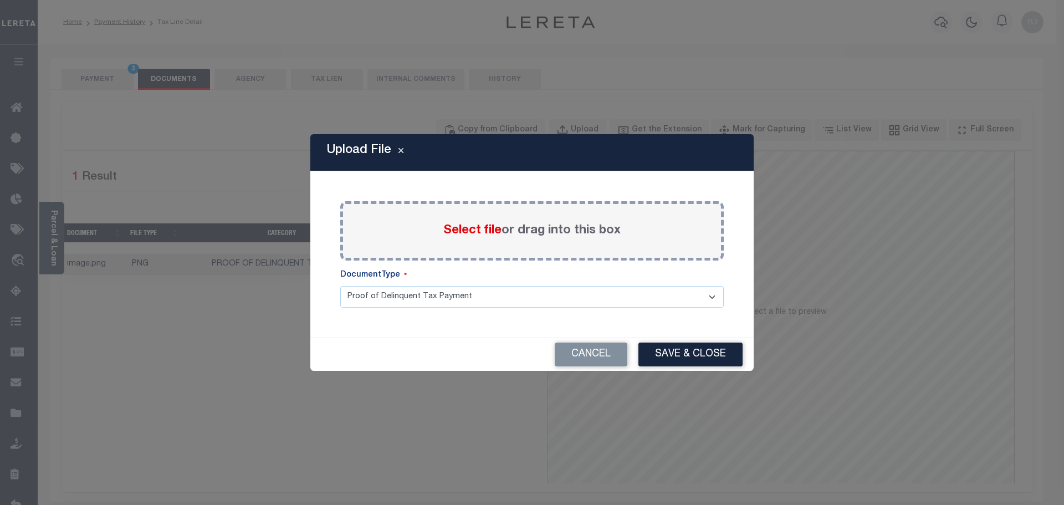
click at [482, 232] on span "Select file" at bounding box center [472, 230] width 58 height 12
click at [0, 0] on input "Select file or drag into this box" at bounding box center [0, 0] width 0 height 0
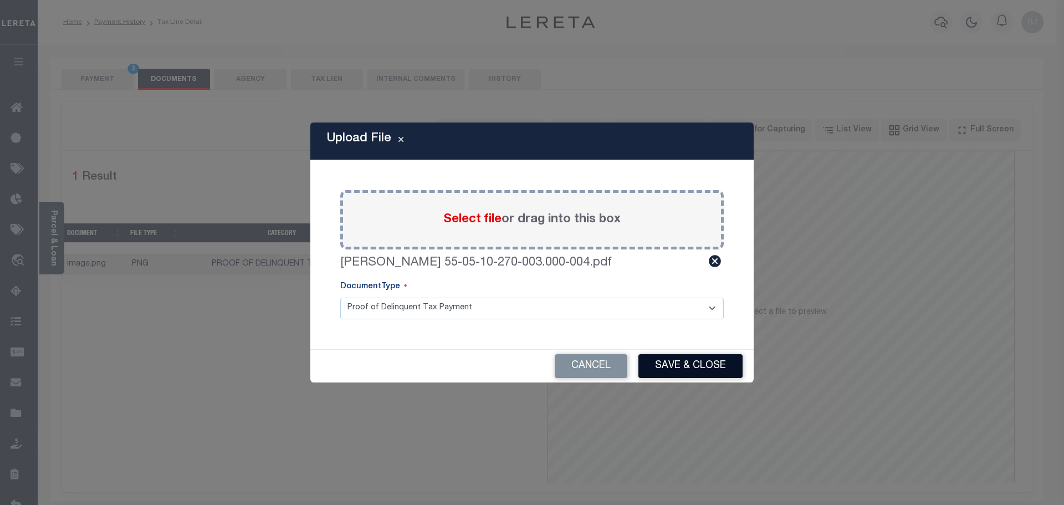
click at [718, 364] on button "Save & Close" at bounding box center [690, 366] width 104 height 24
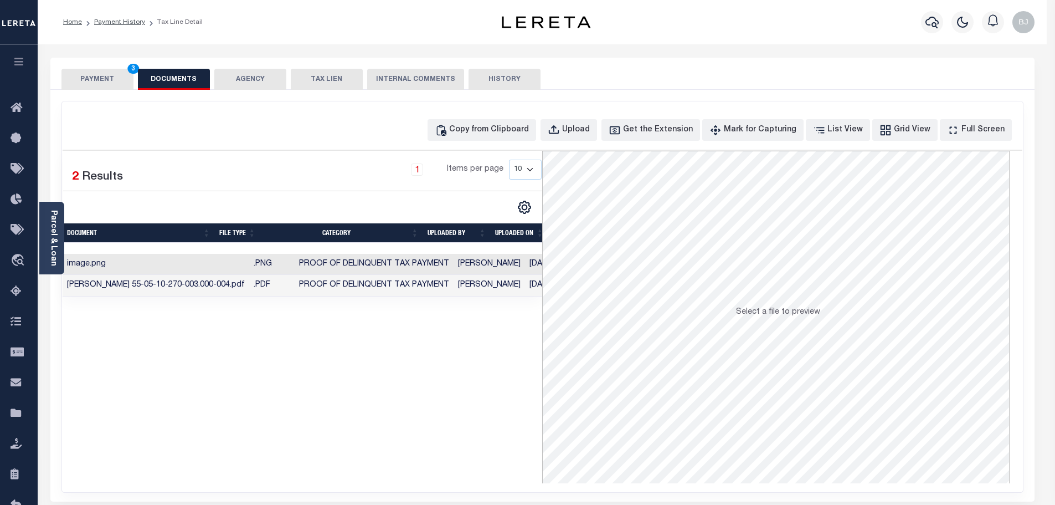
click at [97, 74] on button "PAYMENT 3" at bounding box center [97, 79] width 72 height 21
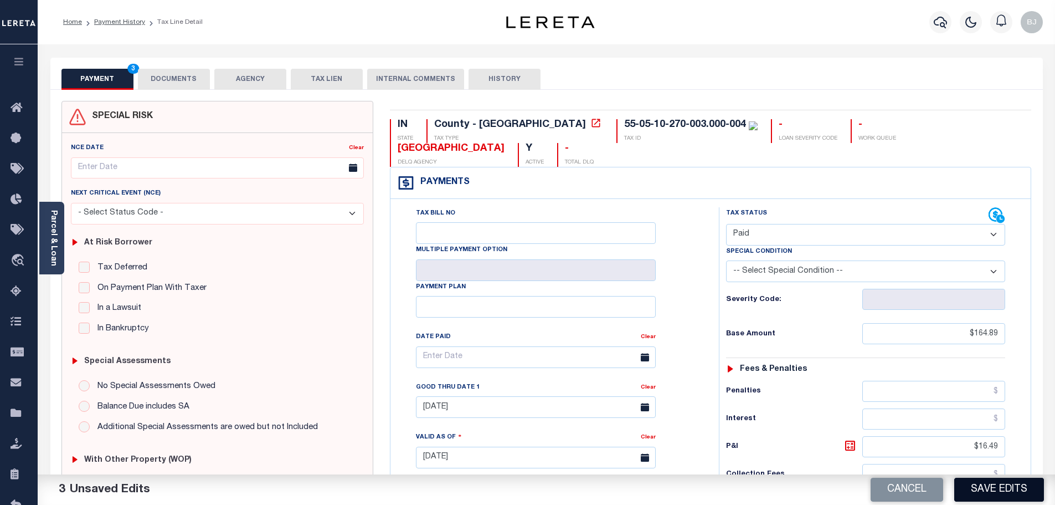
click at [1014, 488] on button "Save Edits" at bounding box center [999, 489] width 90 height 24
checkbox input "false"
type input "$164.89"
type input "$16.49"
type input "$0"
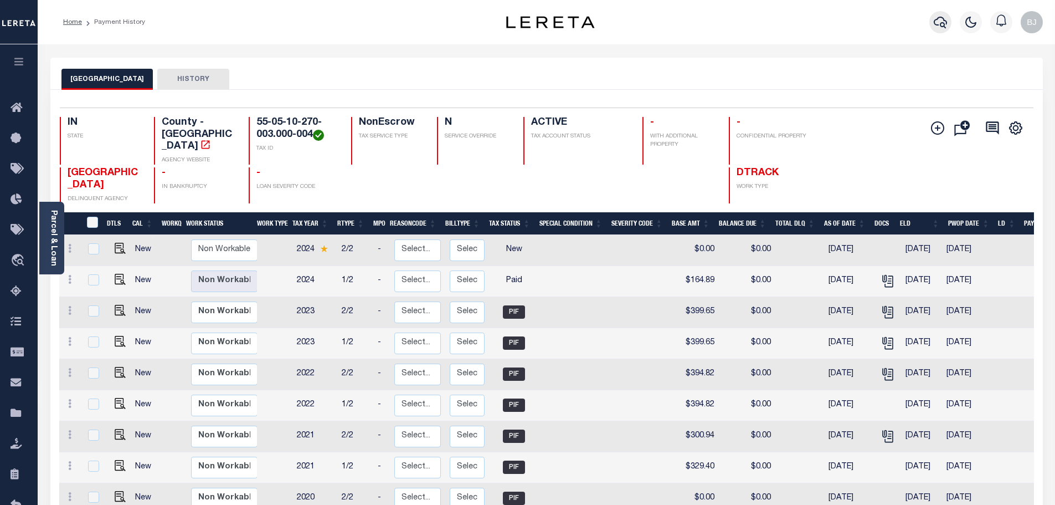
click at [947, 19] on button "button" at bounding box center [941, 22] width 22 height 22
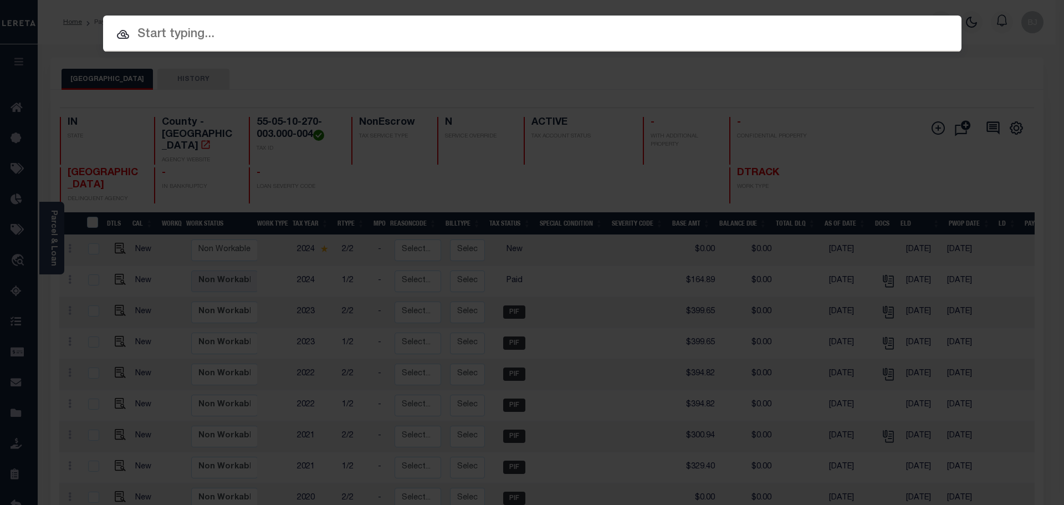
paste input "942200009721"
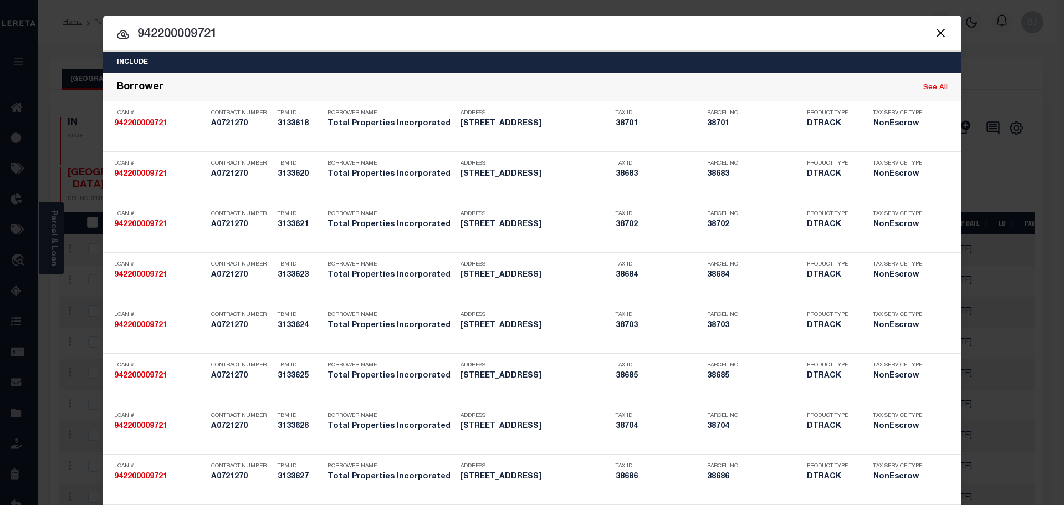
click at [511, 39] on input "942200009721" at bounding box center [532, 34] width 858 height 19
click at [509, 38] on input "942200009721" at bounding box center [532, 34] width 858 height 19
paste input "5100006214-0000"
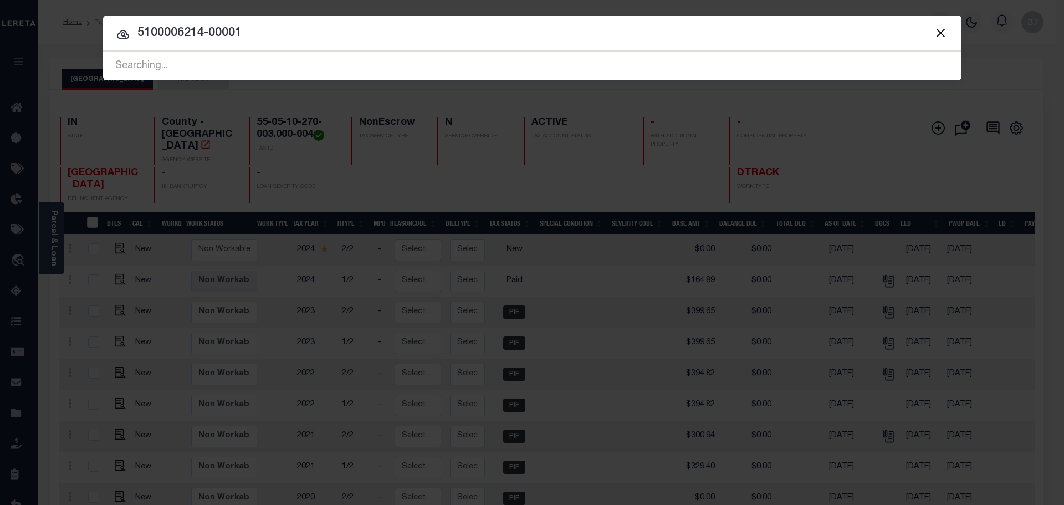
type input "5100006214-00001"
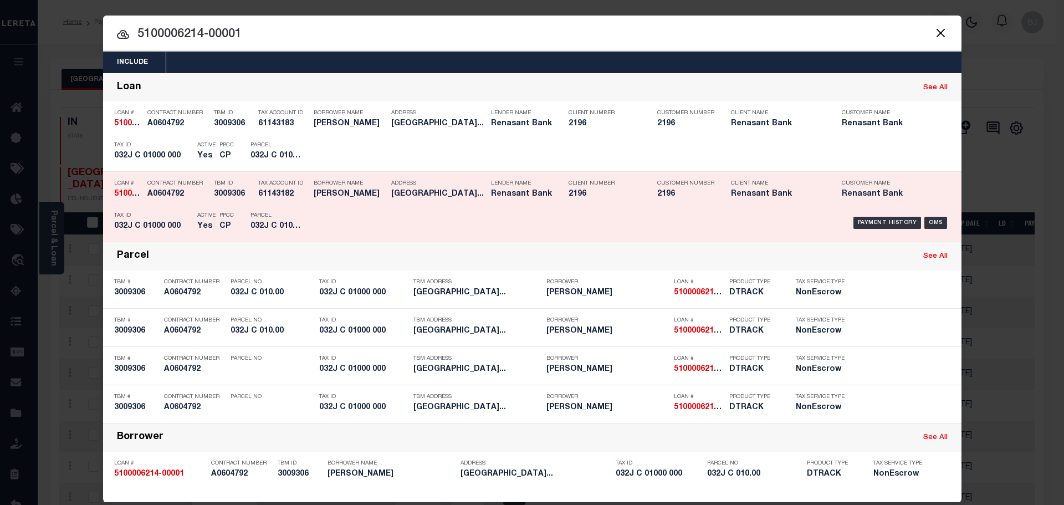
click at [245, 201] on div "TBM ID 3009306" at bounding box center [233, 190] width 39 height 32
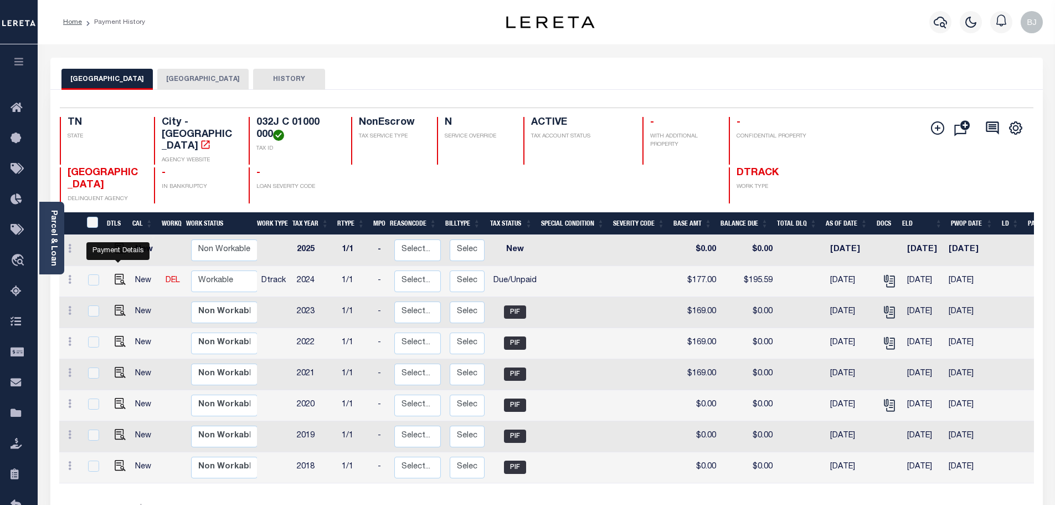
click at [109, 276] on td at bounding box center [118, 281] width 27 height 31
checkbox input "true"
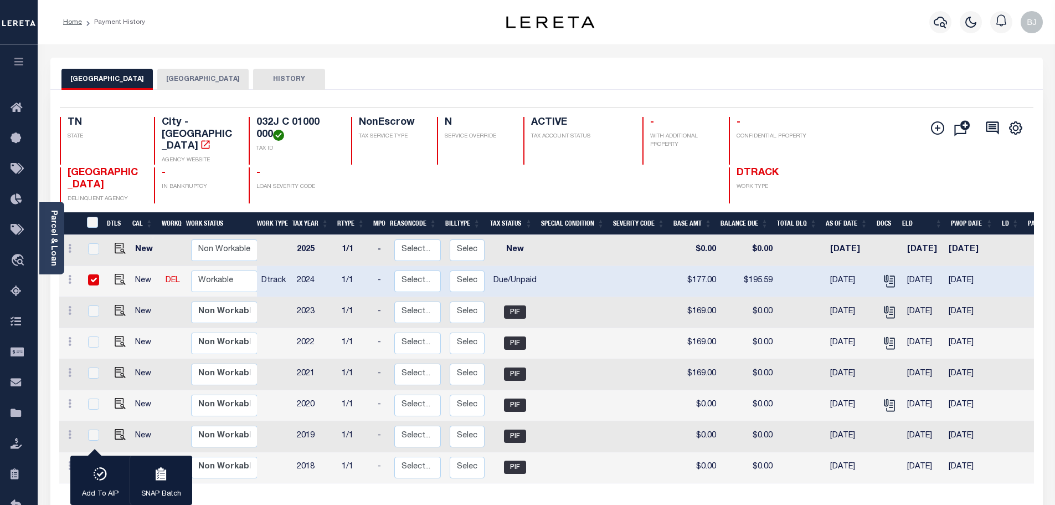
click at [118, 263] on div at bounding box center [118, 261] width 7 height 3
click at [118, 274] on img "" at bounding box center [120, 279] width 11 height 11
checkbox input "false"
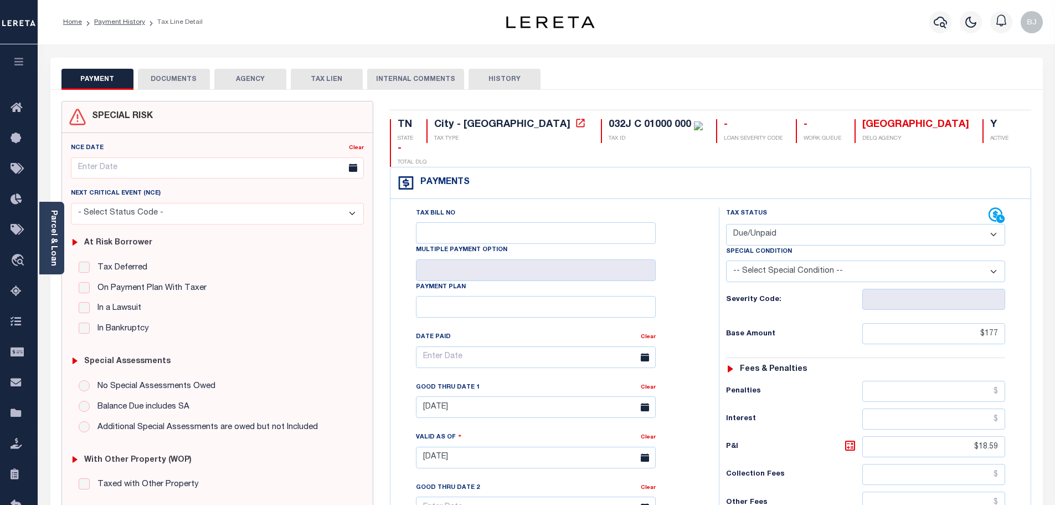
click at [865, 224] on select "- Select Status Code - Open Due/Unpaid Paid Incomplete No Tax Due Internal Refu…" at bounding box center [865, 235] width 279 height 22
click at [726, 224] on select "- Select Status Code - Open Due/Unpaid Paid Incomplete No Tax Due Internal Refu…" at bounding box center [865, 235] width 279 height 22
select select "PYD"
type input "[DATE]"
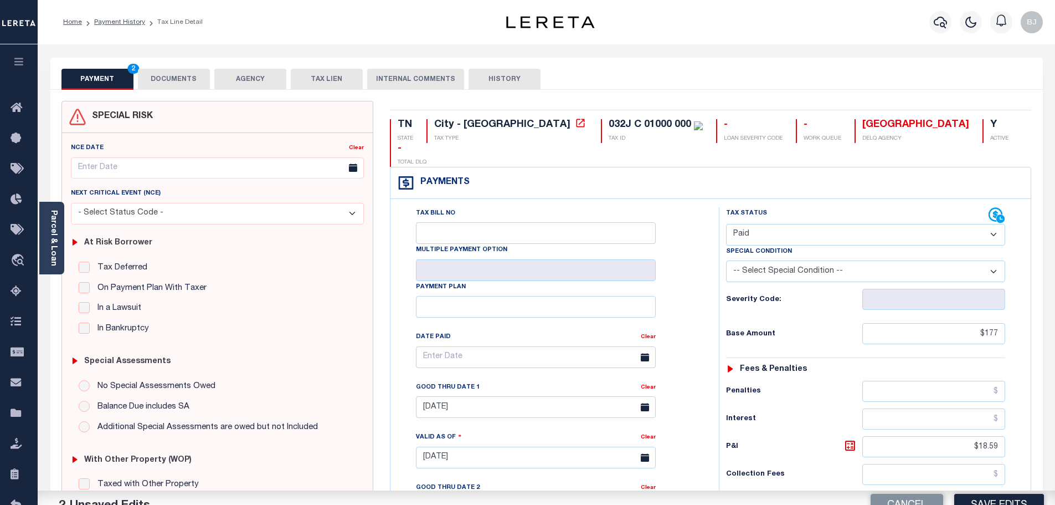
scroll to position [277, 0]
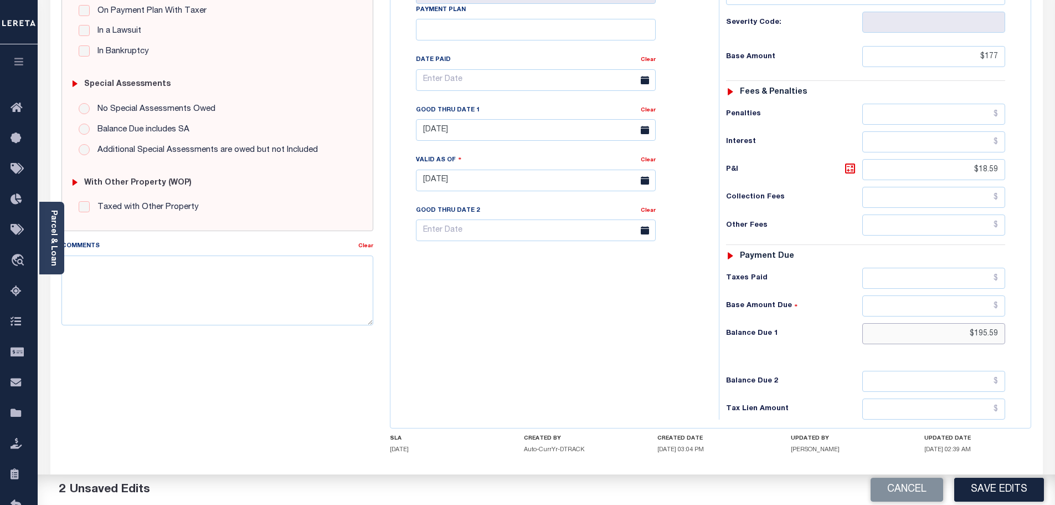
drag, startPoint x: 959, startPoint y: 313, endPoint x: 1201, endPoint y: 295, distance: 242.8
click at [1055, 295] on html "Home Payment History Tax Line Detail" at bounding box center [527, 142] width 1055 height 838
type input "$0"
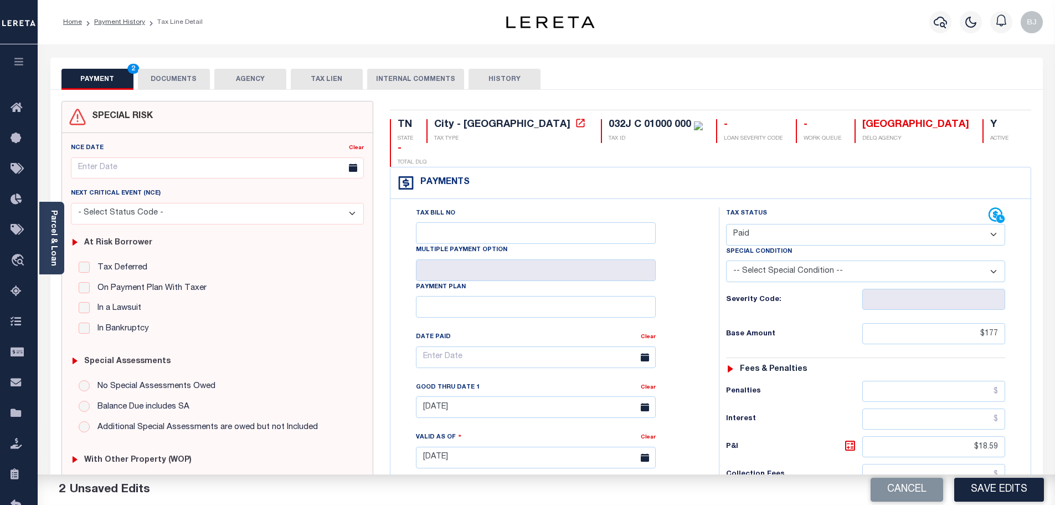
click at [167, 78] on button "DOCUMENTS" at bounding box center [174, 79] width 72 height 21
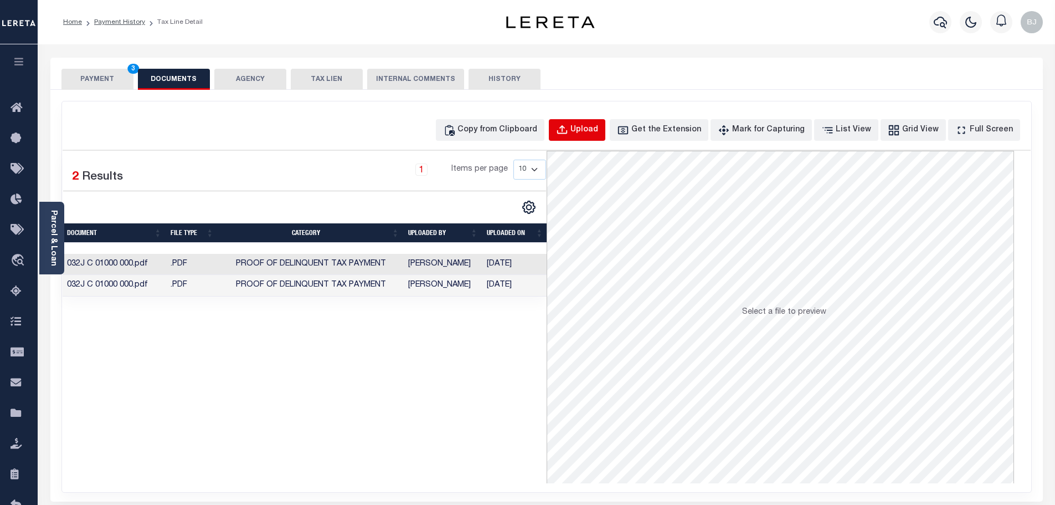
click at [598, 126] on div "Upload" at bounding box center [585, 130] width 28 height 12
select select "POP"
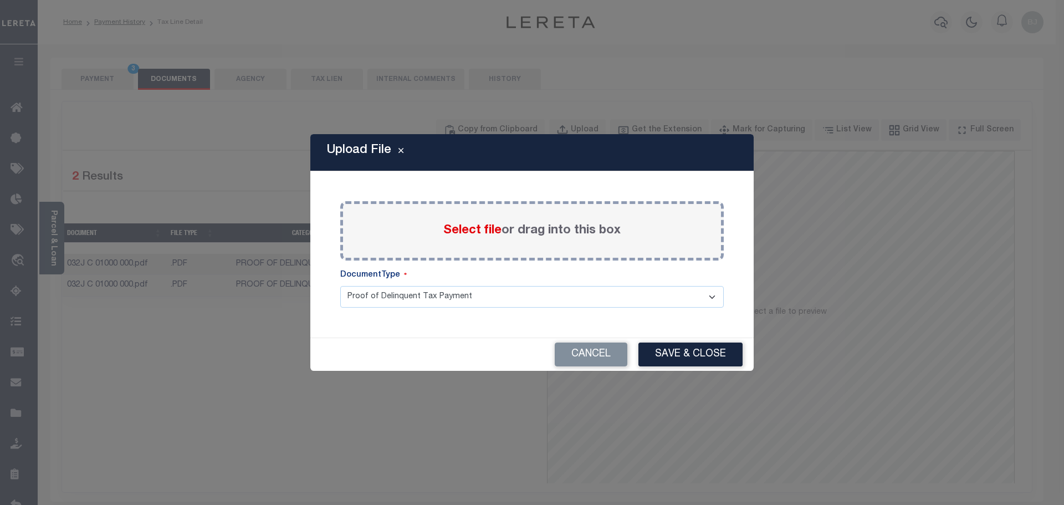
click at [486, 232] on span "Select file" at bounding box center [472, 230] width 58 height 12
click at [0, 0] on input "Select file or drag into this box" at bounding box center [0, 0] width 0 height 0
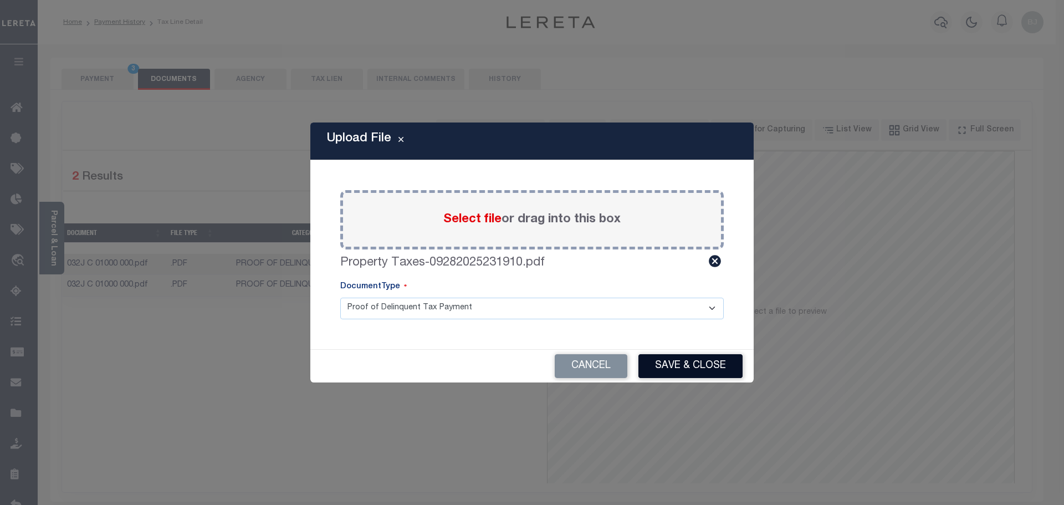
click at [711, 374] on button "Save & Close" at bounding box center [690, 366] width 104 height 24
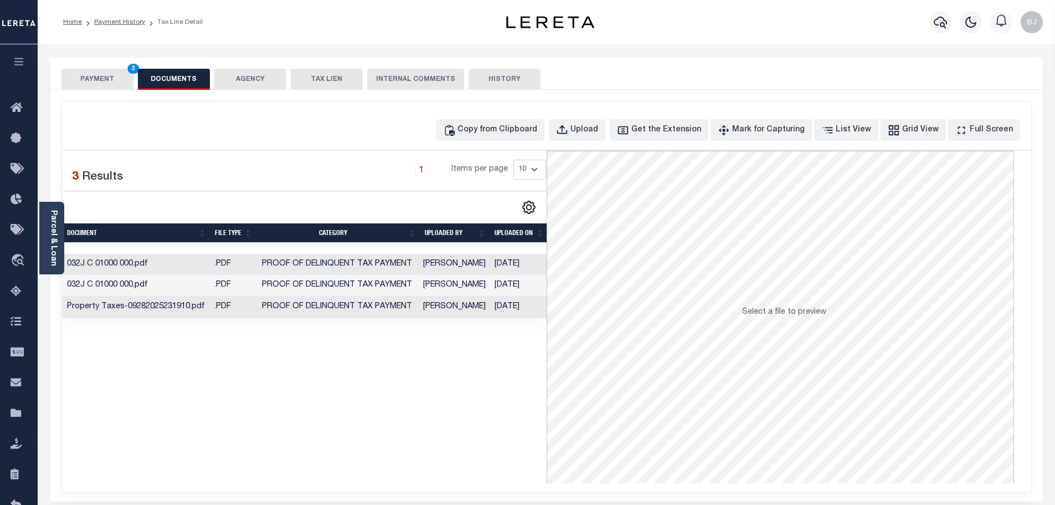
click at [115, 76] on button "PAYMENT 3" at bounding box center [97, 79] width 72 height 21
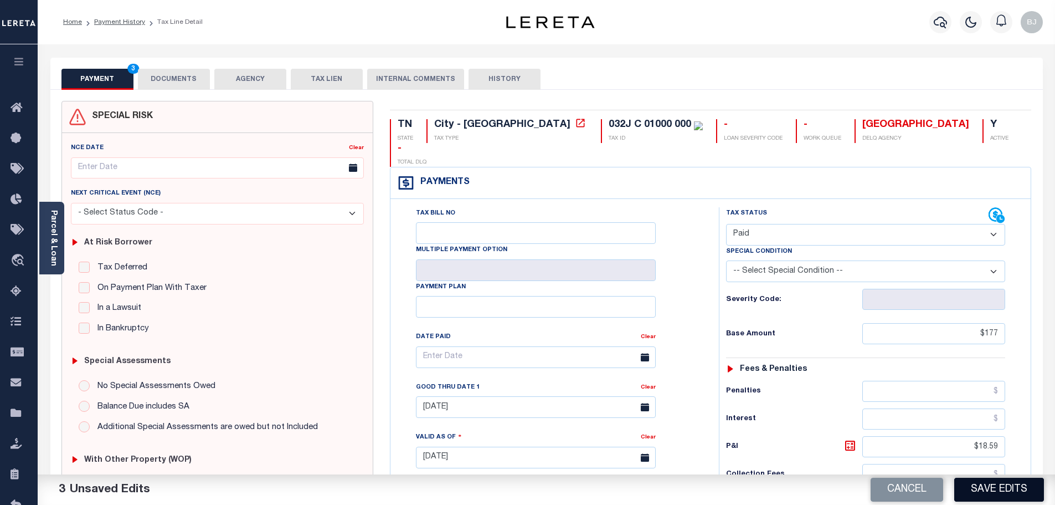
click at [1001, 494] on button "Save Edits" at bounding box center [999, 489] width 90 height 24
checkbox input "false"
type input "$177"
type input "$18.59"
type input "$0"
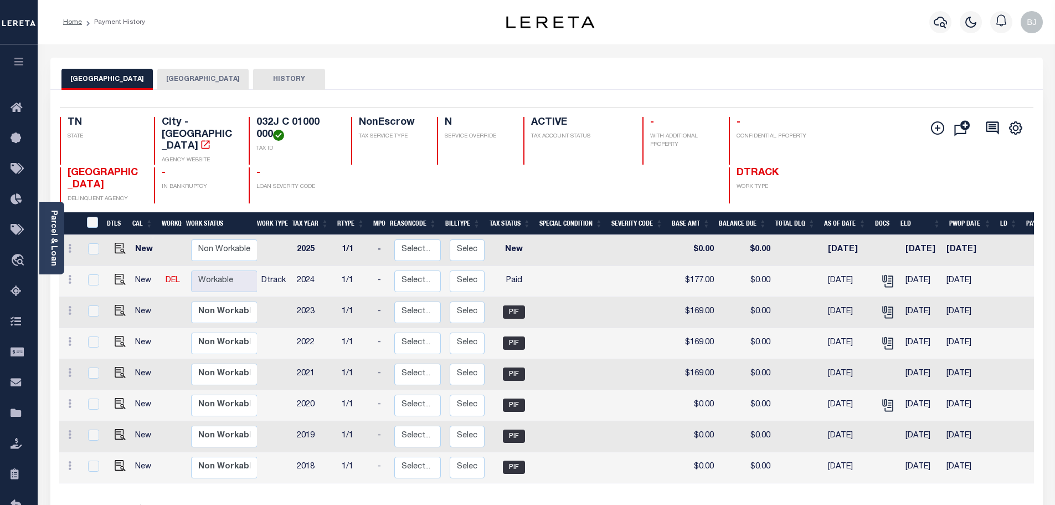
click at [196, 68] on div "[GEOGRAPHIC_DATA] HAWKINS COUNTY HISTORY" at bounding box center [546, 74] width 993 height 32
click at [199, 76] on button "[GEOGRAPHIC_DATA]" at bounding box center [202, 79] width 91 height 21
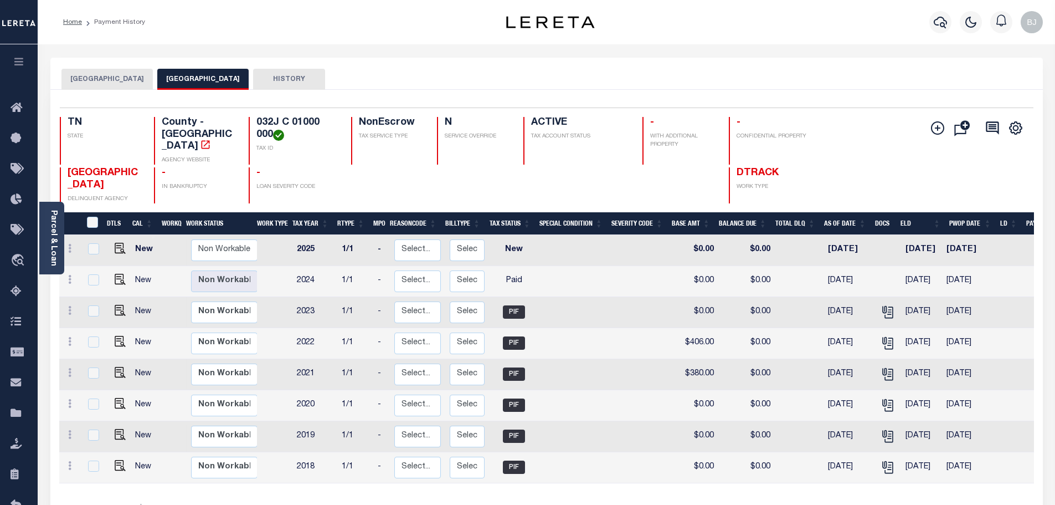
click at [97, 67] on div "[GEOGRAPHIC_DATA] HAWKINS COUNTY HISTORY" at bounding box center [546, 74] width 993 height 32
click at [99, 74] on button "[GEOGRAPHIC_DATA]" at bounding box center [106, 79] width 91 height 21
